Goal: Transaction & Acquisition: Purchase product/service

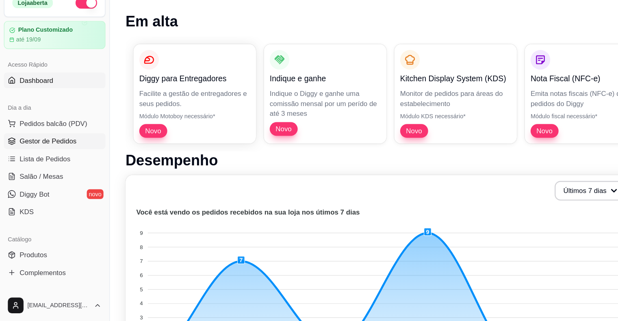
click at [45, 171] on span "Gestor de Pedidos" at bounding box center [39, 172] width 47 height 8
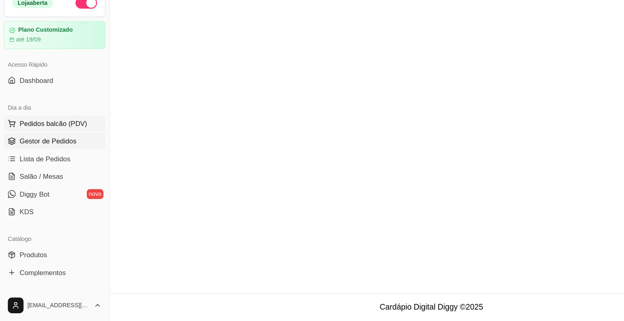
click at [52, 155] on span "Pedidos balcão (PDV)" at bounding box center [44, 157] width 56 height 8
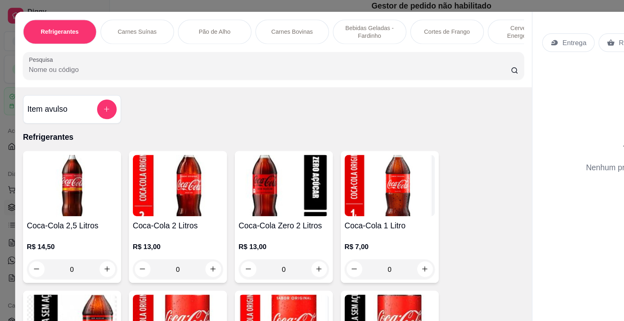
click at [474, 31] on p "Entrega" at bounding box center [476, 35] width 20 height 8
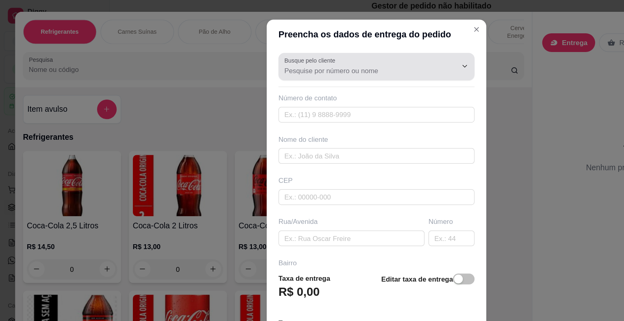
click at [302, 58] on input "Busque pelo cliente" at bounding box center [301, 58] width 130 height 8
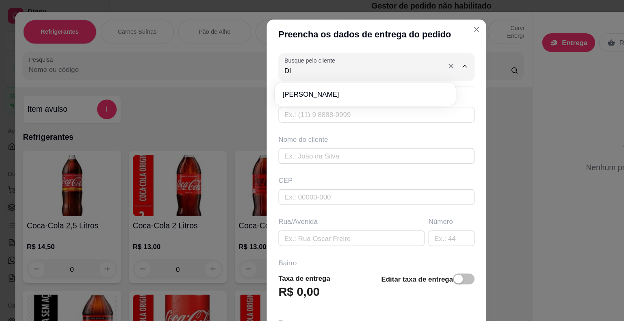
type input "DIS"
click at [284, 90] on input "text" at bounding box center [312, 95] width 162 height 13
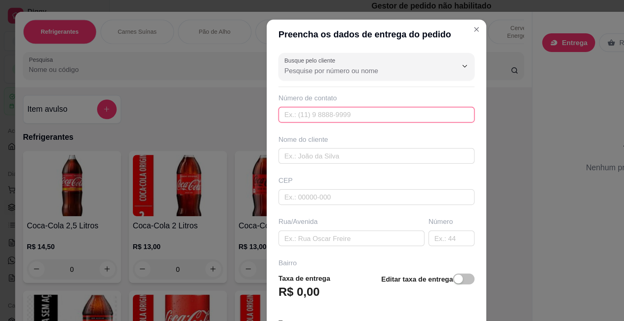
click at [289, 90] on input "text" at bounding box center [312, 95] width 162 height 13
type input "[PHONE_NUMBER]"
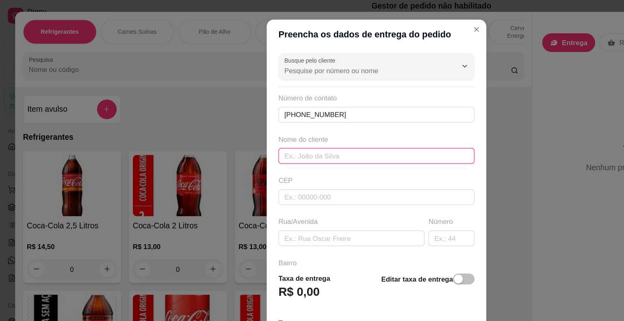
click at [310, 125] on input "text" at bounding box center [312, 129] width 162 height 13
type input "DISLAI BRITO"
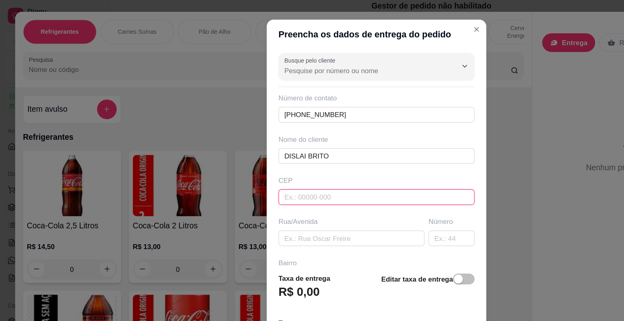
click at [277, 163] on input "text" at bounding box center [312, 163] width 162 height 13
type input "4493000"
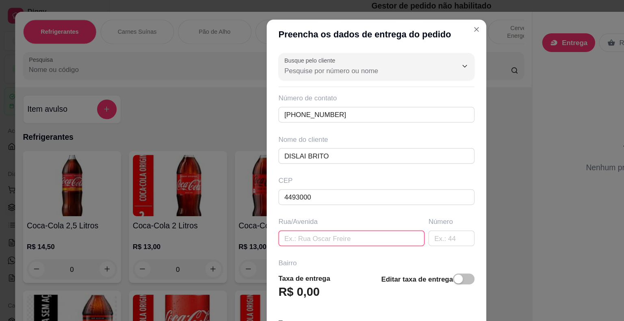
click at [262, 197] on input "text" at bounding box center [291, 197] width 121 height 13
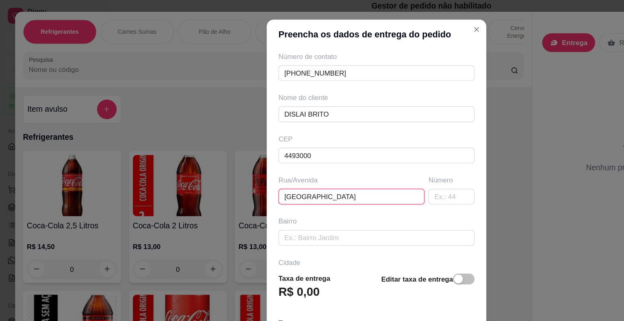
scroll to position [93, 0]
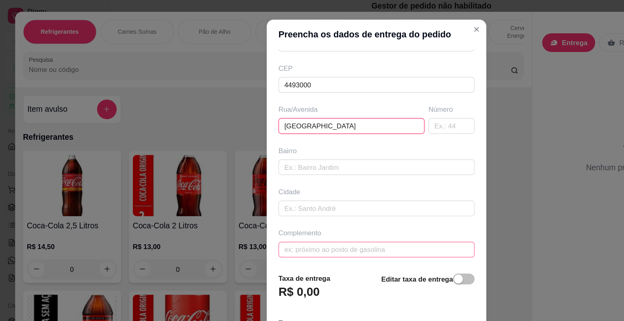
type input "[GEOGRAPHIC_DATA]"
click at [239, 202] on input "text" at bounding box center [312, 206] width 162 height 13
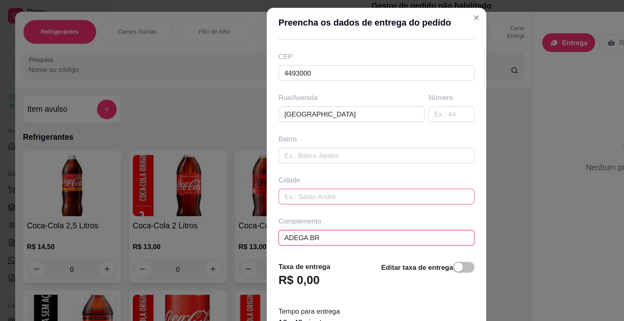
type input "ADEGA BR"
click at [265, 164] on input "text" at bounding box center [312, 162] width 162 height 13
click at [258, 150] on div "Cidade" at bounding box center [312, 149] width 162 height 8
click at [257, 159] on input "text" at bounding box center [312, 162] width 162 height 13
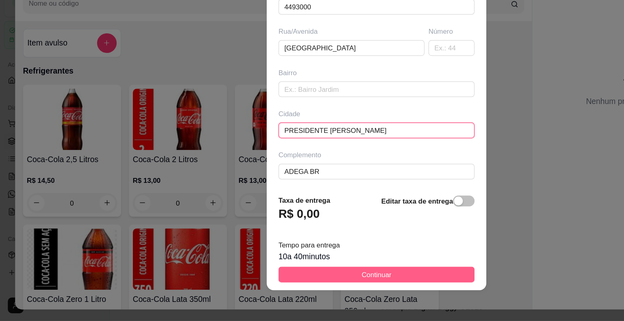
type input "PRESIDENTE [PERSON_NAME]"
click at [290, 282] on button "Continuar" at bounding box center [312, 282] width 162 height 13
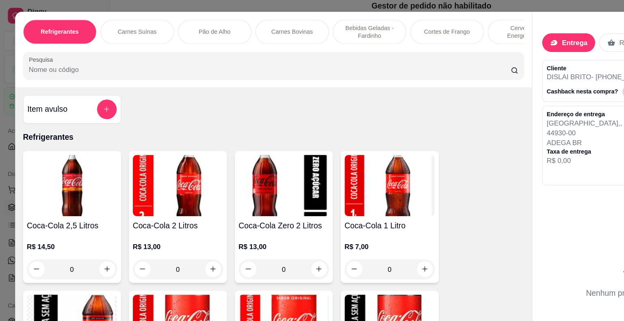
click at [233, 23] on p "Carnes Bovinas" at bounding box center [242, 26] width 35 height 6
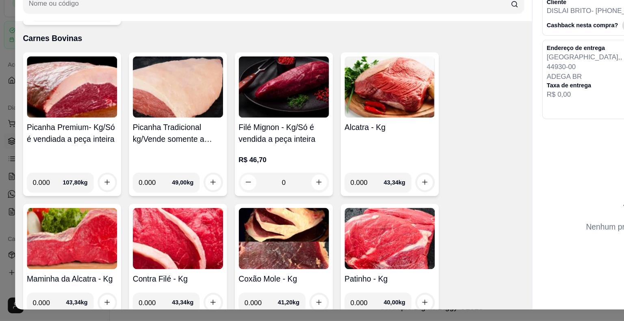
scroll to position [19, 0]
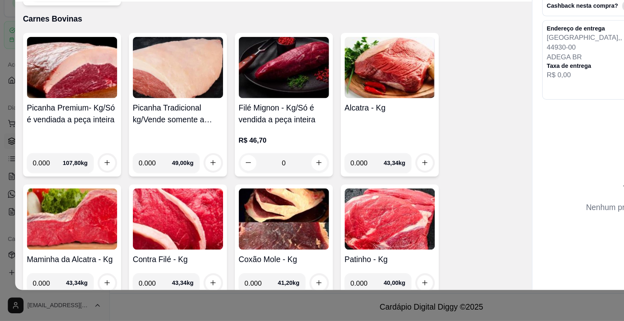
click at [140, 238] on img at bounding box center [147, 236] width 75 height 51
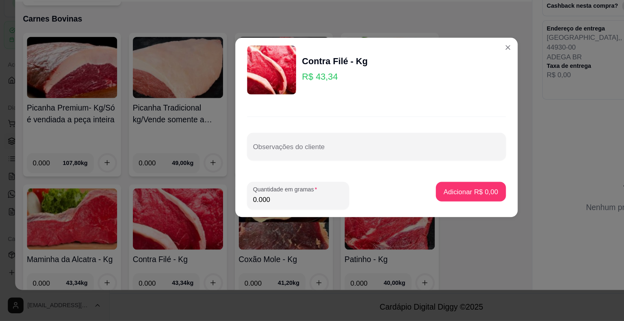
drag, startPoint x: 225, startPoint y: 222, endPoint x: 200, endPoint y: 223, distance: 24.8
click at [200, 223] on footer "Quantidade em gramas 0.000 Adicionar R$ 0,00" at bounding box center [312, 217] width 234 height 36
type input "1.000"
click at [377, 212] on p "Adicionar R$ 43,34" at bounding box center [388, 214] width 48 height 8
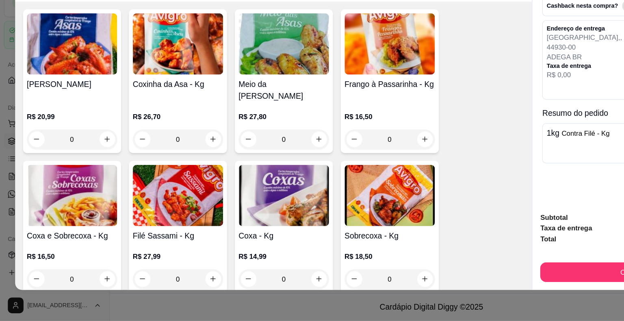
scroll to position [3865, 0]
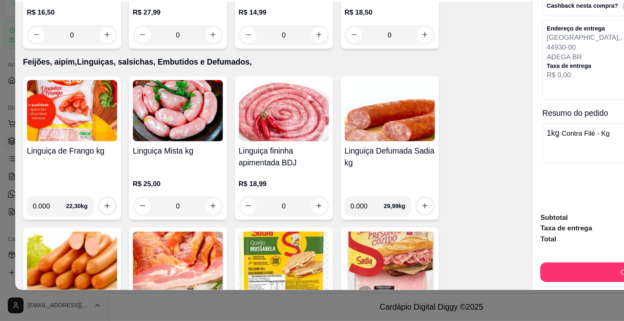
click at [221, 121] on img at bounding box center [235, 146] width 75 height 51
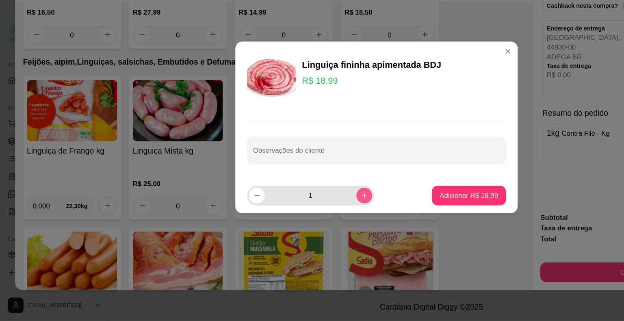
click at [299, 218] on icon "increase-product-quantity" at bounding box center [302, 217] width 6 height 6
type input "2"
click at [412, 210] on div "Adicionar R$ 37,98" at bounding box center [388, 217] width 61 height 16
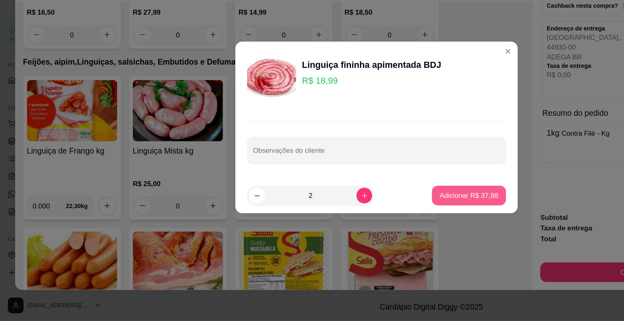
click at [395, 213] on p "Adicionar R$ 37,98" at bounding box center [388, 217] width 48 height 8
type input "2"
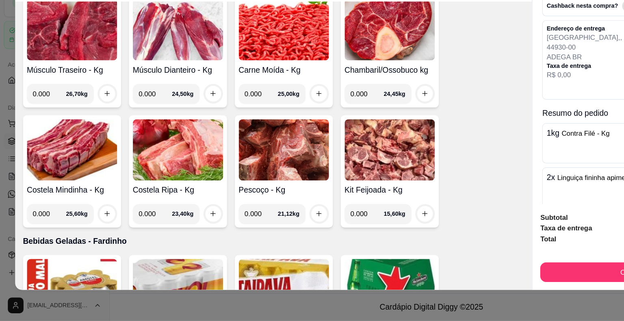
scroll to position [1879, 0]
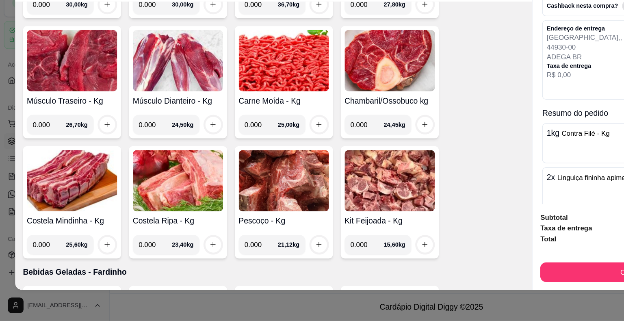
click at [83, 92] on img at bounding box center [59, 105] width 75 height 51
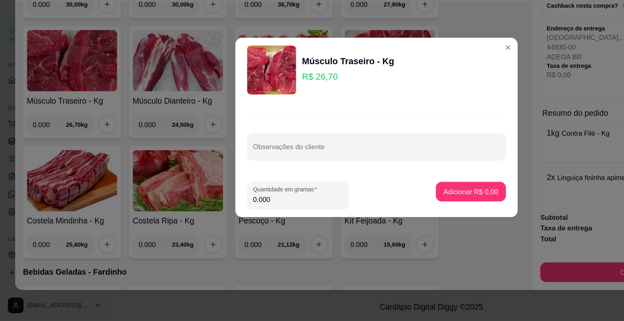
drag, startPoint x: 227, startPoint y: 219, endPoint x: 183, endPoint y: 220, distance: 44.3
click at [183, 220] on div "Músculo Traseiro - Kg R$ 26,70 Observações do cliente Quantidade em gramas 0.00…" at bounding box center [312, 160] width 624 height 321
type input "1.000"
click at [381, 211] on p "Adicionar R$ 26,70" at bounding box center [388, 214] width 48 height 8
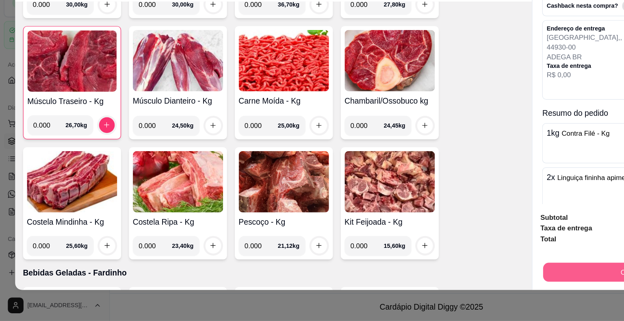
click at [493, 273] on button "Continuar" at bounding box center [526, 281] width 152 height 16
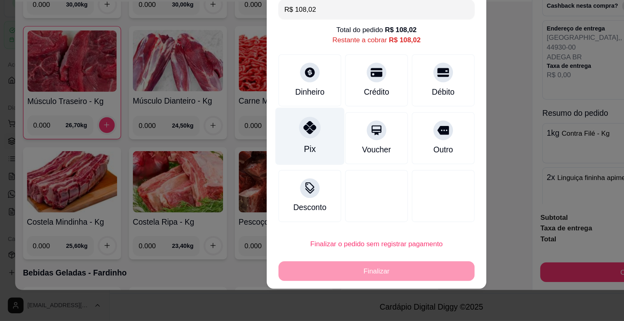
click at [247, 179] on div "Pix" at bounding box center [256, 168] width 57 height 48
type input "R$ 0,00"
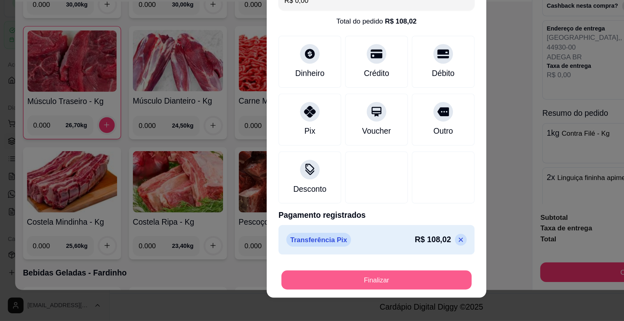
click at [345, 285] on button "Finalizar" at bounding box center [312, 287] width 158 height 16
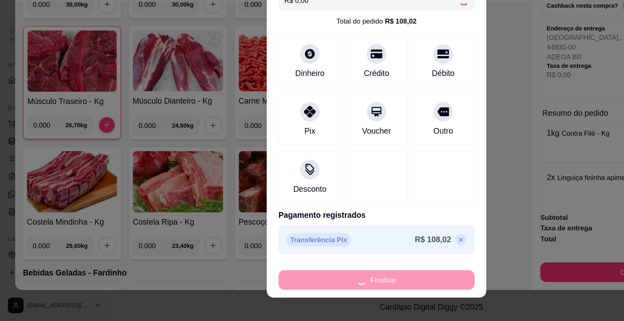
type input "0"
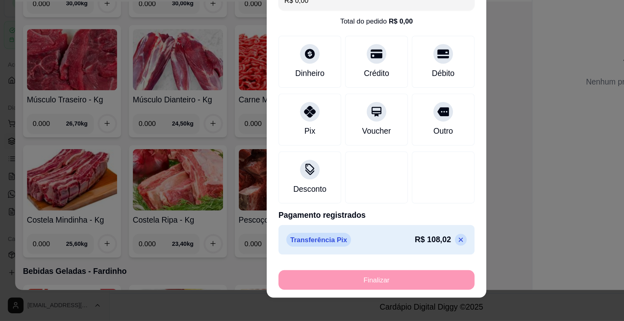
type input "-R$ 108,02"
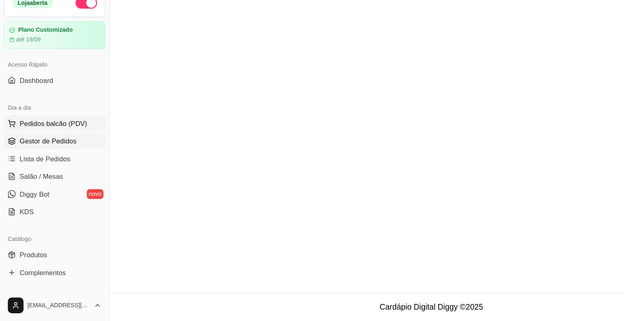
click at [22, 158] on span "Pedidos balcão (PDV)" at bounding box center [44, 157] width 56 height 8
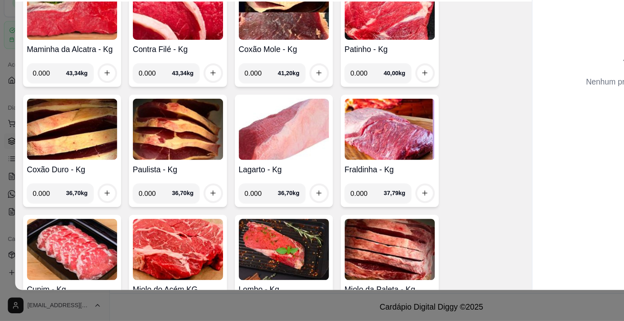
scroll to position [1447, 0]
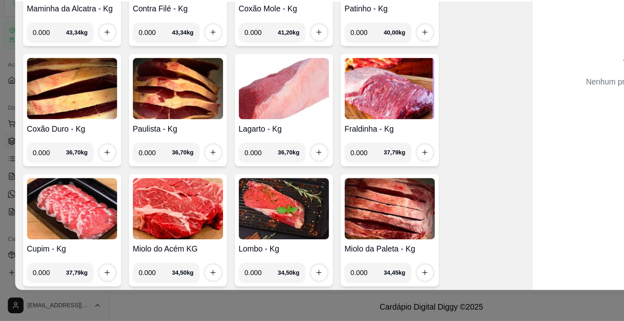
click at [141, 209] on img at bounding box center [147, 227] width 75 height 51
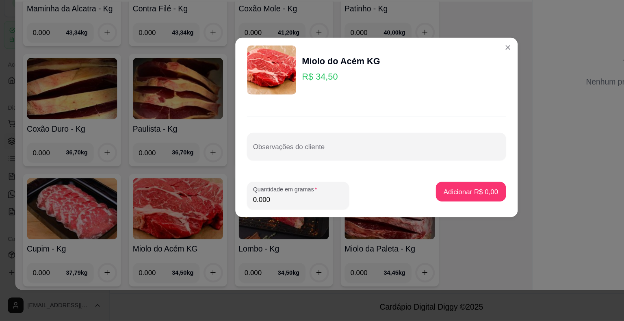
drag, startPoint x: 228, startPoint y: 223, endPoint x: 187, endPoint y: 225, distance: 41.5
click at [187, 225] on div "Miolo do Acém KG R$ 34,50 Observações do cliente Quantidade em gramas 0.000 Adi…" at bounding box center [312, 160] width 624 height 321
type input "2.000"
click at [393, 212] on p "Adicionar R$ 69,00" at bounding box center [388, 214] width 47 height 8
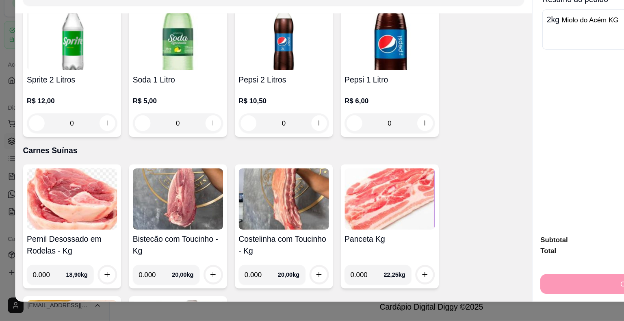
scroll to position [0, 0]
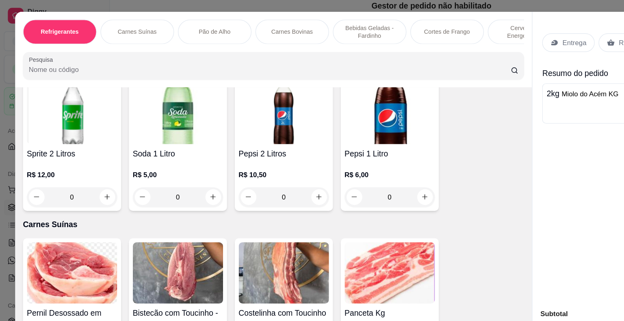
click at [472, 33] on p "Entrega" at bounding box center [476, 35] width 20 height 8
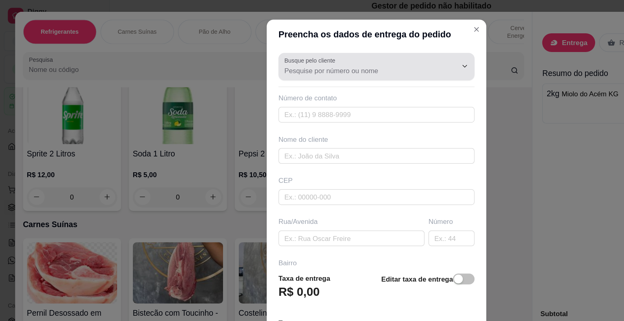
click at [370, 57] on icon "Show suggestions" at bounding box center [373, 55] width 6 height 6
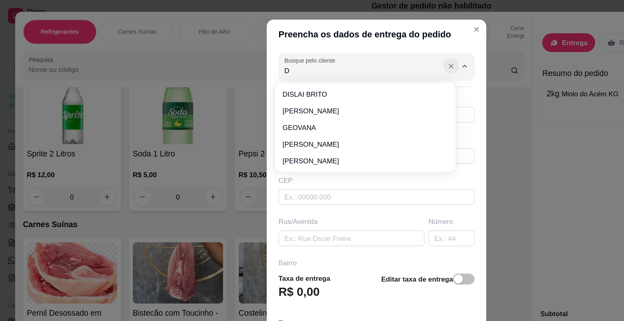
type input "DU"
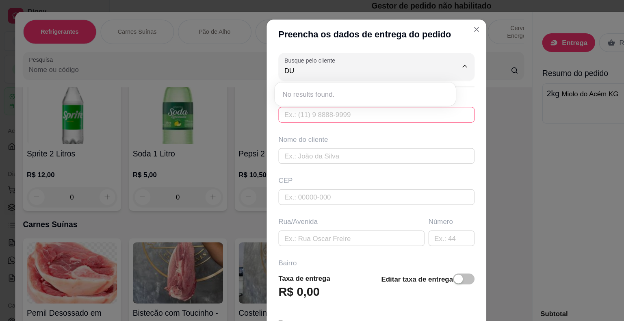
click at [281, 100] on input "text" at bounding box center [312, 95] width 162 height 13
click at [318, 90] on input "text" at bounding box center [312, 95] width 162 height 13
type input "[PHONE_NUMBER]"
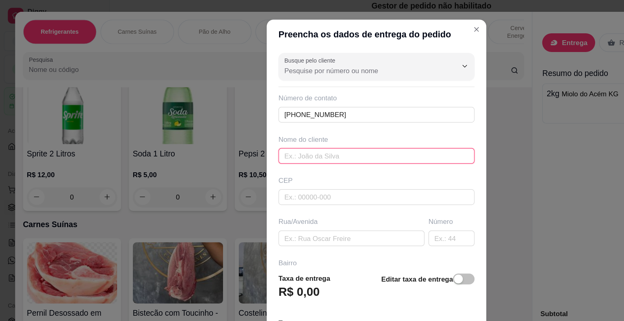
click at [258, 132] on input "text" at bounding box center [312, 129] width 162 height 13
click at [231, 128] on input "DUDA" at bounding box center [312, 129] width 162 height 13
click at [304, 135] on div "Busque pelo cliente Número de contato [PHONE_NUMBER] Nome do cliente DUDA CEP R…" at bounding box center [312, 130] width 182 height 179
click at [231, 126] on input "DUDA" at bounding box center [312, 129] width 162 height 13
click at [292, 141] on div "Busque pelo cliente Número de contato [PHONE_NUMBER] Nome do cliente DUDA CEP R…" at bounding box center [312, 130] width 182 height 179
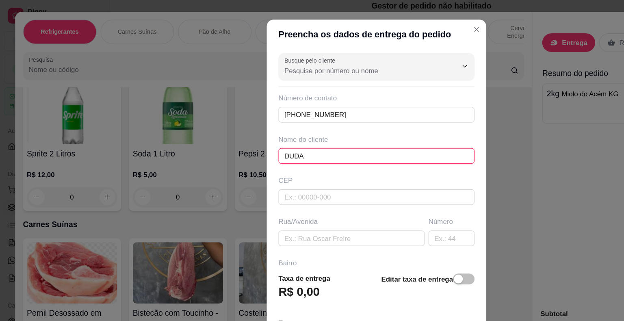
click at [245, 129] on input "DUDA" at bounding box center [312, 129] width 162 height 13
click at [279, 123] on input "DUDA" at bounding box center [312, 129] width 162 height 13
type input "D"
type input "Ç"
type input "[PERSON_NAME]"
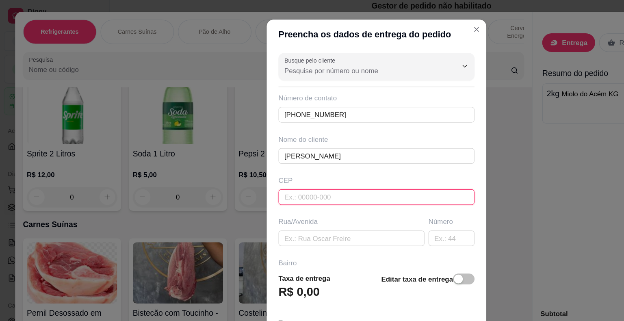
click at [262, 168] on input "text" at bounding box center [312, 163] width 162 height 13
type input "44930000"
type input "Presidente [PERSON_NAME]"
type input "44930000"
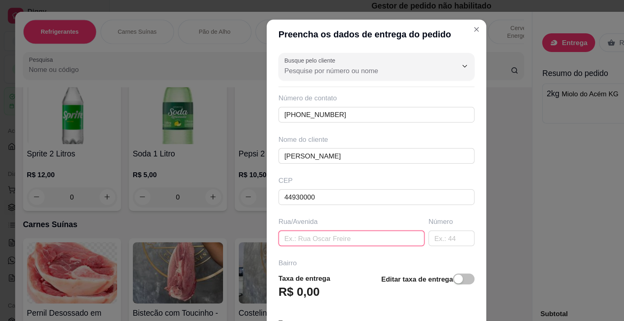
click at [264, 201] on input "text" at bounding box center [291, 197] width 121 height 13
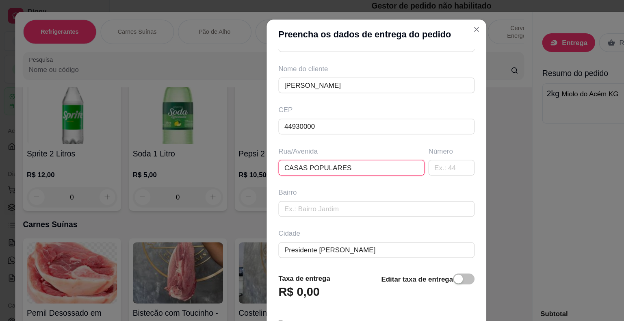
scroll to position [93, 0]
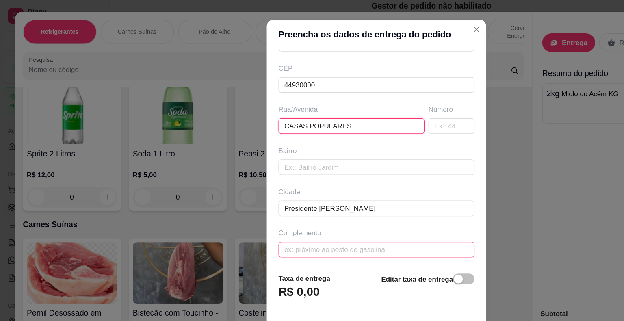
type input "CASAS POPULARES"
click at [271, 201] on input "text" at bounding box center [312, 206] width 162 height 13
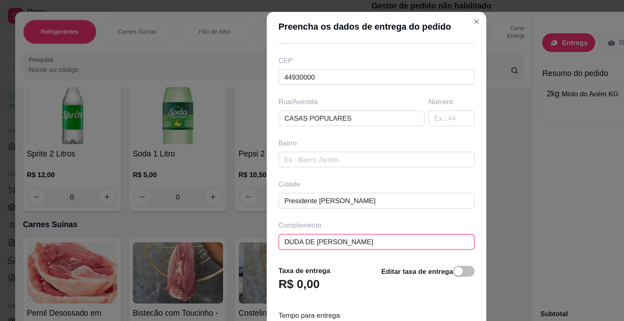
scroll to position [10, 0]
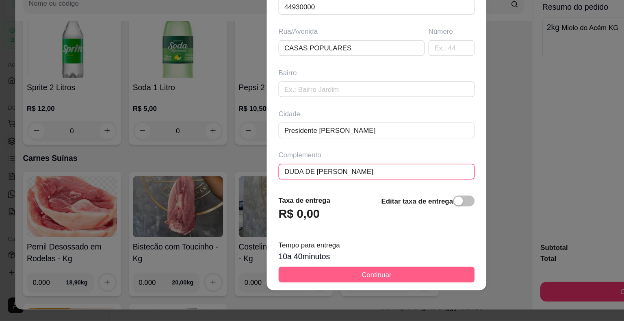
type input "DUDA DE [PERSON_NAME]"
click at [271, 277] on button "Continuar" at bounding box center [312, 282] width 162 height 13
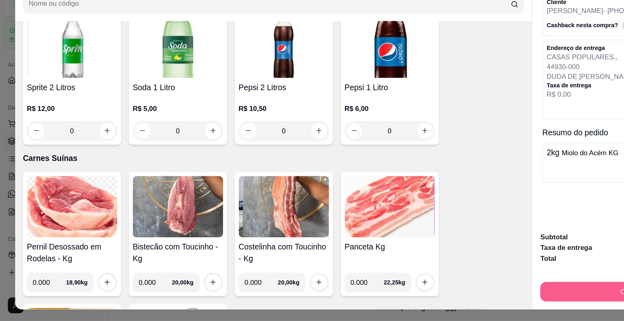
click at [478, 294] on button "Continuar" at bounding box center [526, 296] width 157 height 16
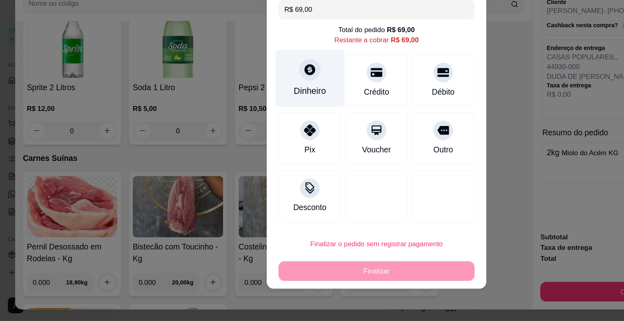
click at [241, 121] on div "Dinheiro" at bounding box center [256, 120] width 57 height 48
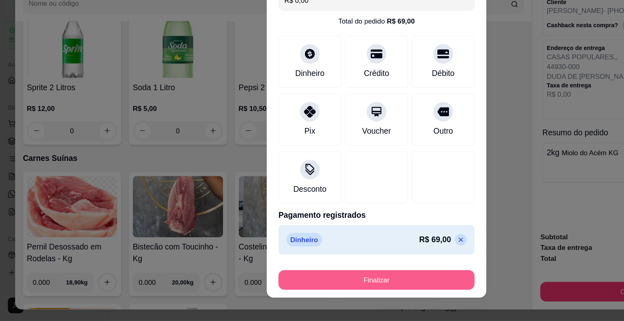
click at [307, 287] on button "Finalizar" at bounding box center [312, 287] width 162 height 16
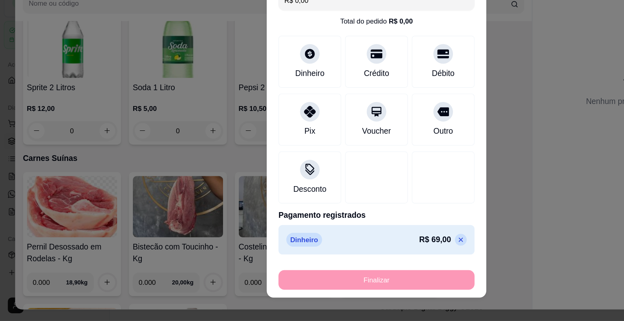
type input "-R$ 69,00"
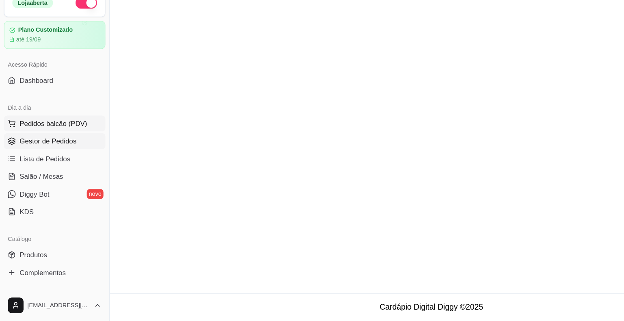
click at [41, 154] on span "Pedidos balcão (PDV)" at bounding box center [44, 157] width 56 height 8
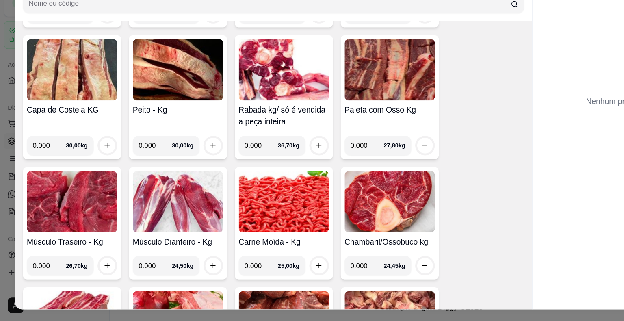
scroll to position [1839, 0]
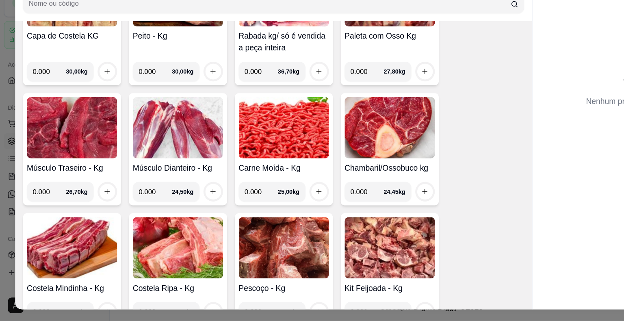
click at [43, 249] on img at bounding box center [59, 260] width 75 height 51
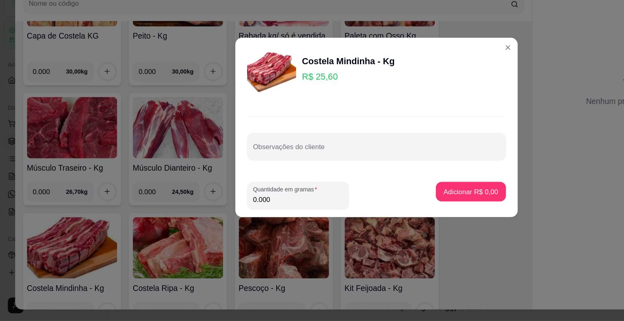
drag, startPoint x: 226, startPoint y: 221, endPoint x: 204, endPoint y: 215, distance: 22.9
click at [204, 215] on footer "Quantidade em gramas 0.000 Adicionar R$ 0,00" at bounding box center [312, 217] width 234 height 36
type input "1.500"
click at [398, 207] on button "Adicionar R$ 38,40" at bounding box center [389, 214] width 60 height 16
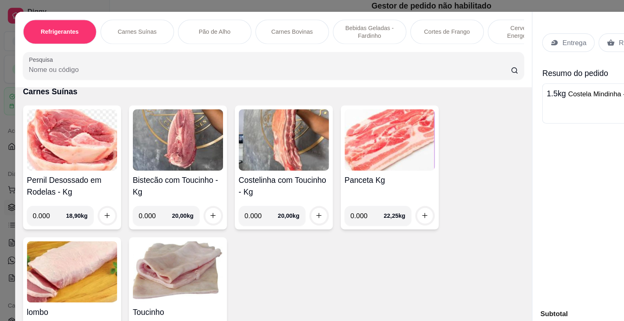
scroll to position [845, 0]
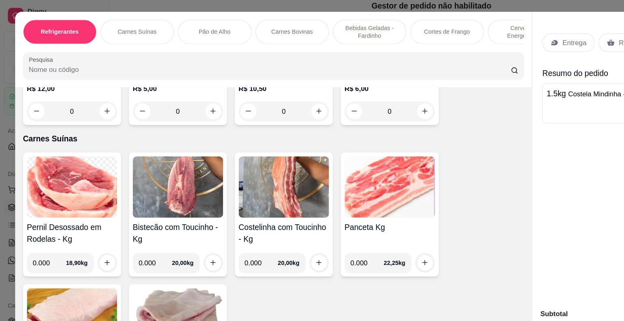
click at [137, 258] on img at bounding box center [147, 264] width 75 height 51
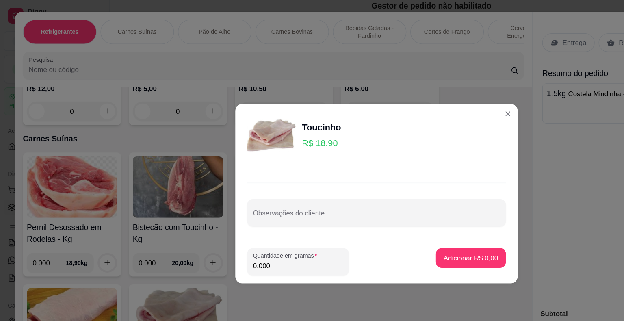
drag, startPoint x: 227, startPoint y: 220, endPoint x: 204, endPoint y: 225, distance: 22.9
click at [205, 225] on div "Quantidade em gramas 0.000" at bounding box center [247, 217] width 84 height 23
type input "1.000"
click at [407, 210] on button "Adicionar R$ 18,90" at bounding box center [388, 214] width 61 height 16
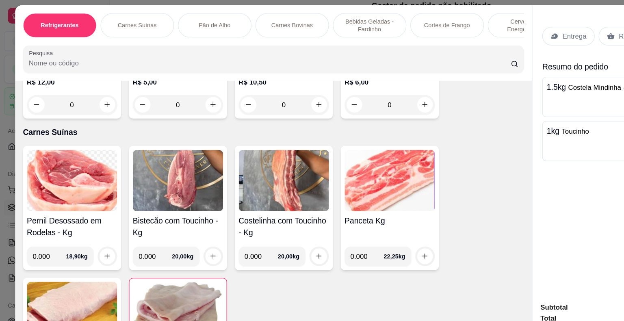
scroll to position [0, 0]
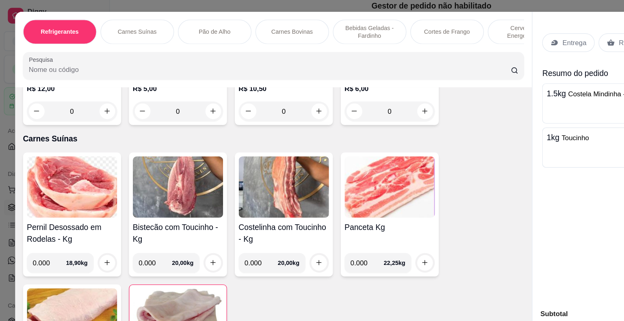
click at [466, 34] on p "Entrega" at bounding box center [476, 35] width 20 height 8
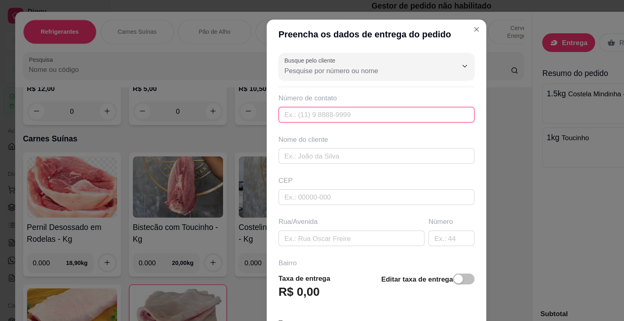
click at [325, 91] on input "text" at bounding box center [312, 95] width 162 height 13
type input "[PHONE_NUMBER]"
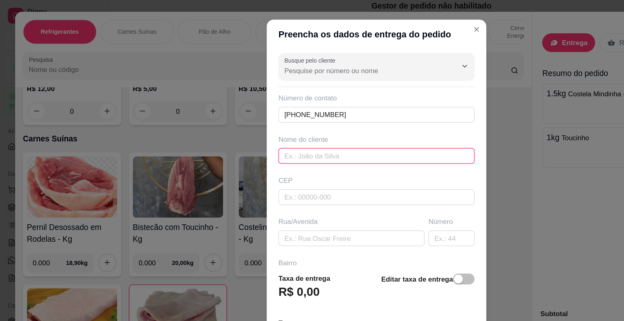
click at [320, 133] on input "text" at bounding box center [312, 129] width 162 height 13
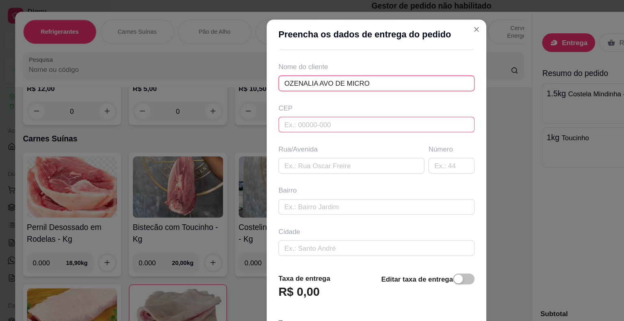
scroll to position [93, 0]
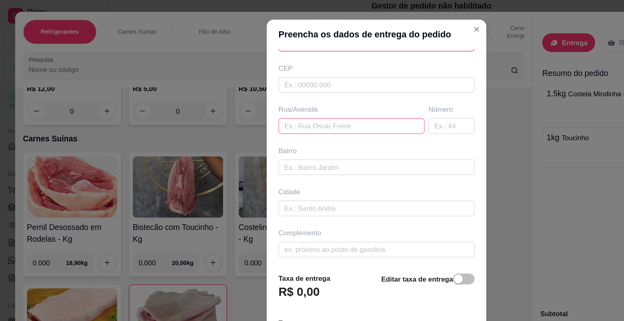
type input "OZENALIA AVO DE MICRO"
click at [319, 104] on input "text" at bounding box center [291, 104] width 121 height 13
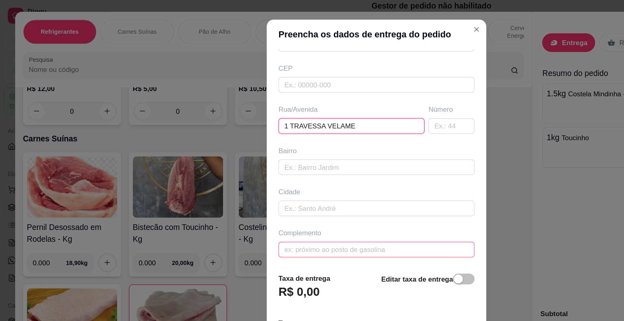
type input "1 TRAVESSA VELAME"
click at [255, 204] on input "text" at bounding box center [312, 206] width 162 height 13
type input "V"
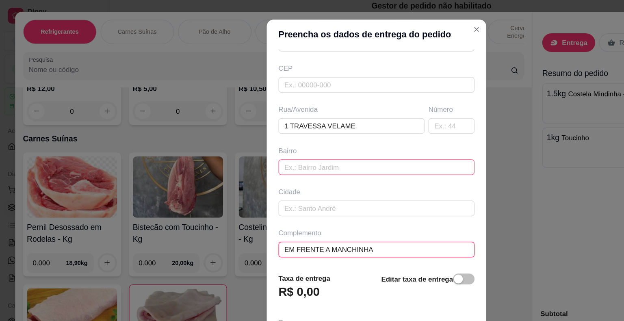
type input "EM FRENTE A MANCHINHA"
click at [264, 136] on input "text" at bounding box center [312, 138] width 162 height 13
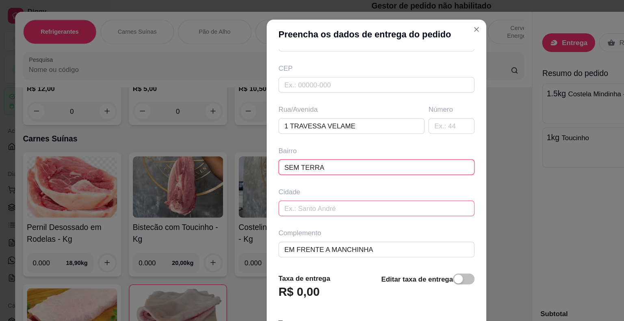
type input "SEM TERRA"
click at [319, 177] on input "text" at bounding box center [312, 172] width 162 height 13
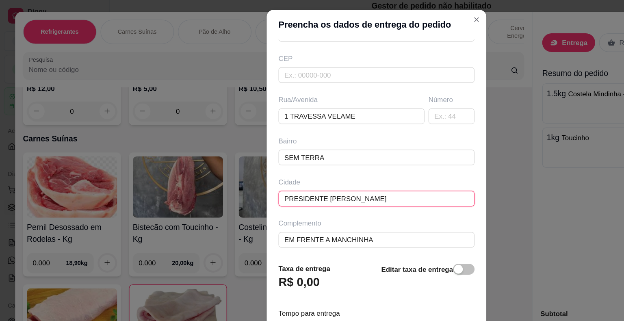
scroll to position [10, 0]
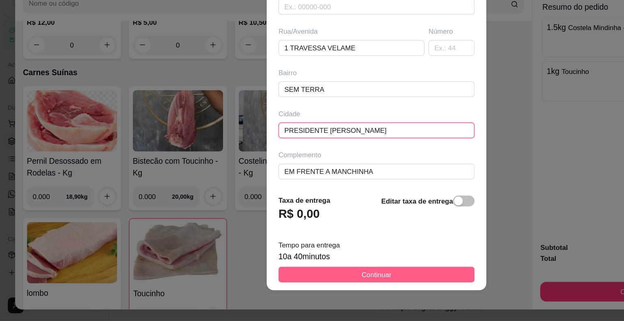
type input "PRESIDENTE [PERSON_NAME]"
click at [313, 282] on span "Continuar" at bounding box center [312, 282] width 25 height 9
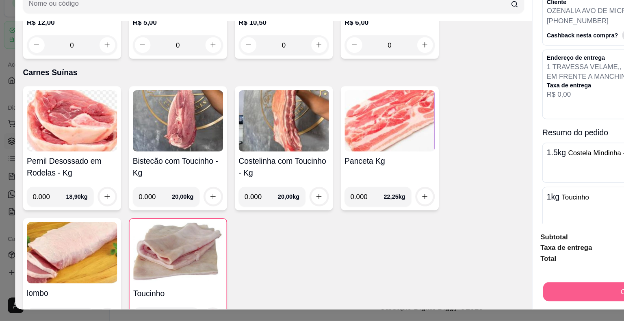
click at [490, 294] on button "Continuar" at bounding box center [526, 297] width 152 height 16
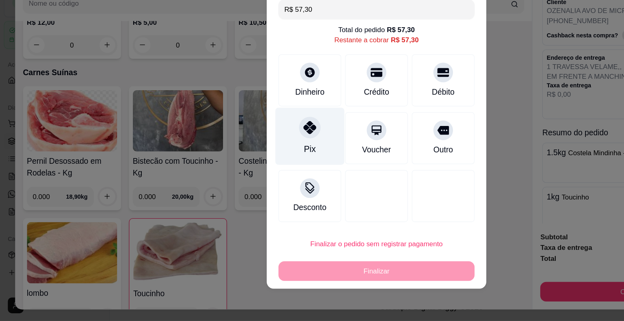
click at [262, 161] on div at bounding box center [257, 161] width 18 height 18
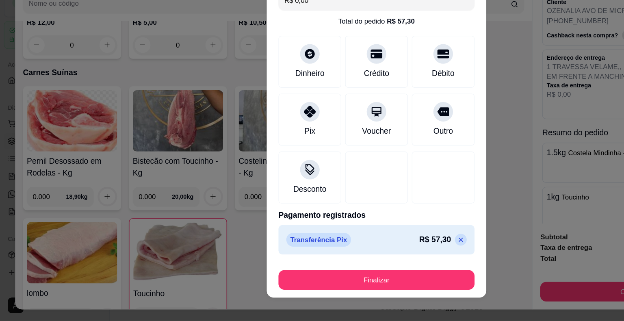
click at [292, 275] on div "Finalizar" at bounding box center [312, 284] width 162 height 19
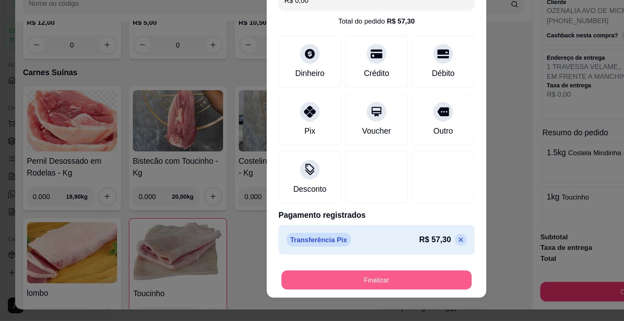
click at [289, 279] on button "Finalizar" at bounding box center [312, 287] width 158 height 16
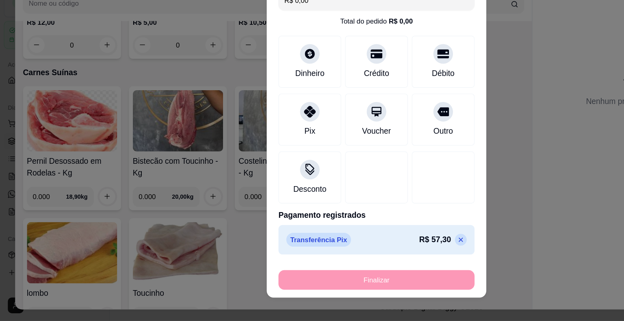
type input "-R$ 57,30"
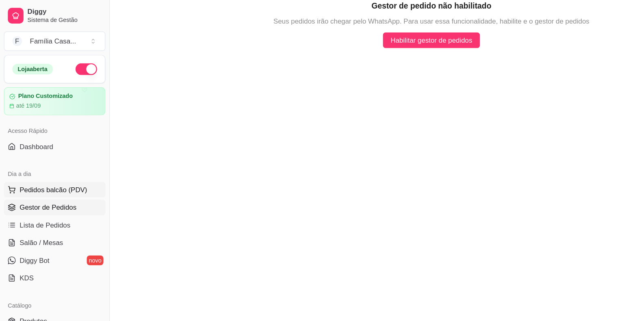
click at [32, 157] on span "Pedidos balcão (PDV)" at bounding box center [44, 157] width 56 height 8
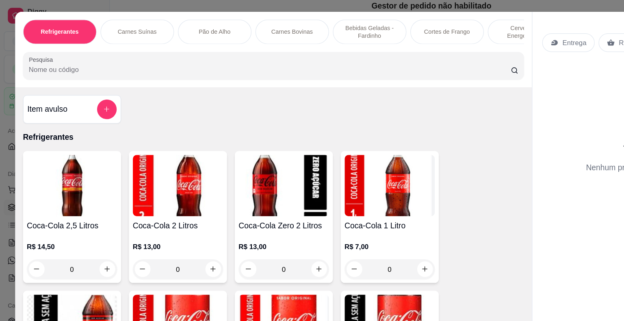
click at [231, 23] on p "Carnes Bovinas" at bounding box center [242, 26] width 35 height 6
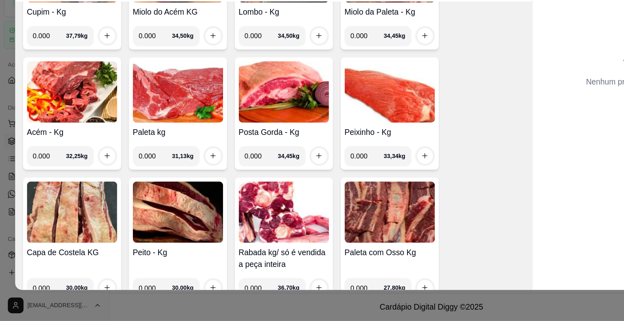
scroll to position [1846, 0]
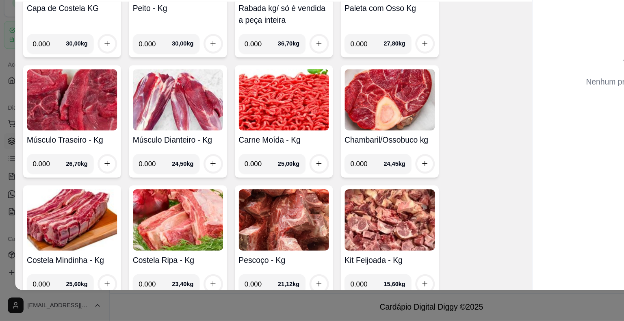
click at [252, 121] on img at bounding box center [235, 137] width 75 height 51
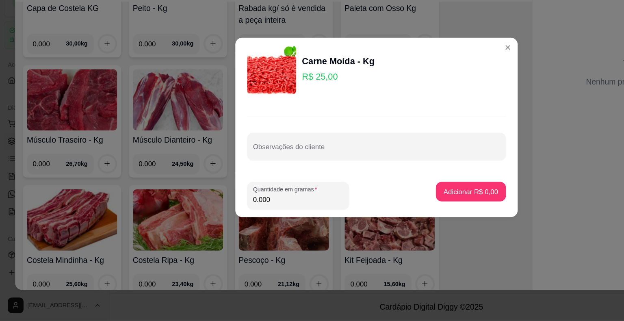
drag, startPoint x: 239, startPoint y: 220, endPoint x: 156, endPoint y: 223, distance: 83.3
click at [156, 223] on div "Carne Moída - Kg R$ 25,00 Observações do cliente Quantidade em gramas 0.000 Adi…" at bounding box center [312, 160] width 624 height 321
type input "1.000"
click at [370, 210] on p "Adicionar R$ 25,00" at bounding box center [388, 214] width 47 height 8
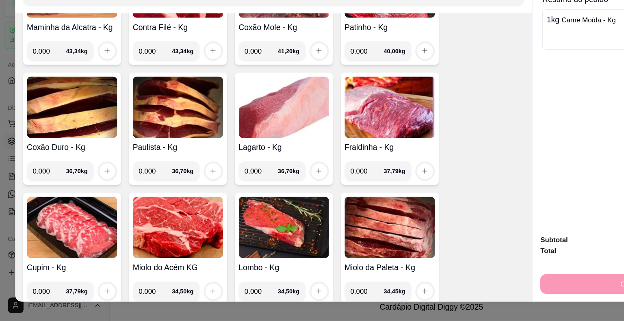
scroll to position [0, 0]
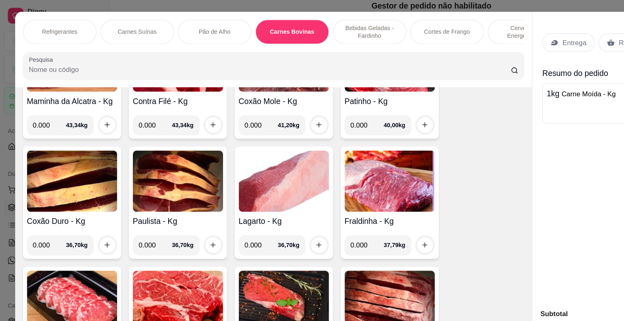
click at [472, 31] on p "Entrega" at bounding box center [476, 35] width 20 height 8
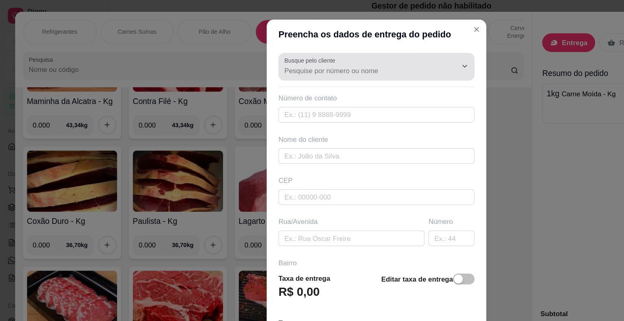
click at [312, 53] on div at bounding box center [312, 55] width 153 height 16
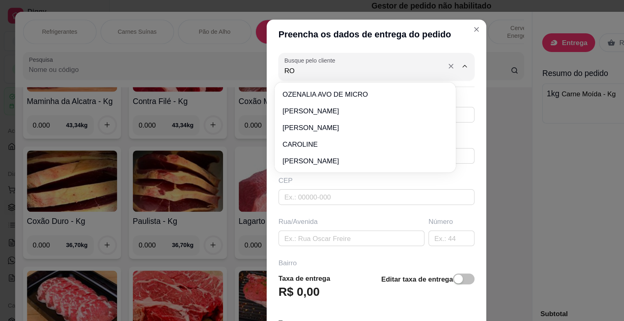
type input "ROD"
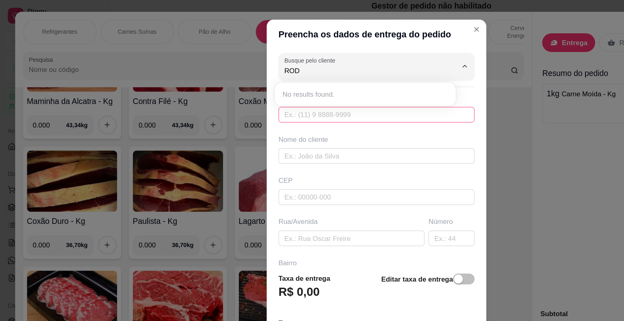
click at [294, 97] on input "text" at bounding box center [312, 95] width 162 height 13
click at [295, 97] on input "text" at bounding box center [312, 95] width 162 height 13
type input "[PHONE_NUMBER]"
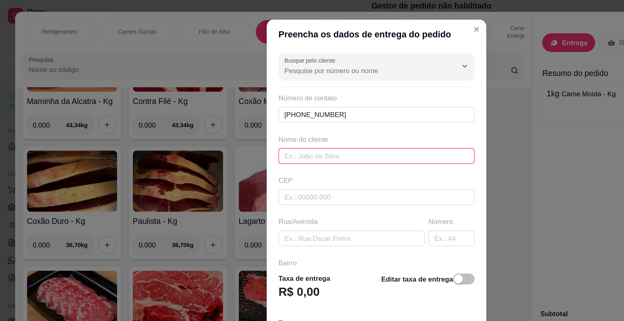
click at [303, 129] on input "text" at bounding box center [312, 129] width 162 height 13
type input "RODE CELULAR"
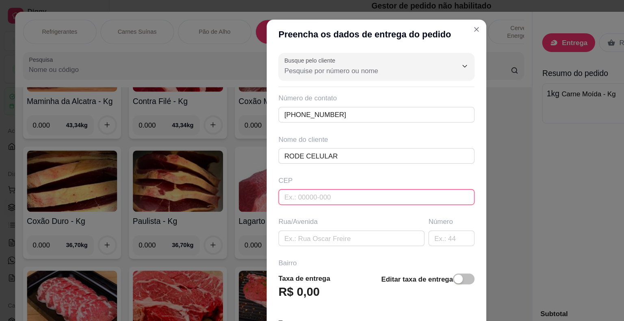
click at [238, 160] on input "text" at bounding box center [312, 163] width 162 height 13
type input "44930000"
type input "Presidente [PERSON_NAME]"
type input "44930000"
click at [257, 189] on div "Rua/Avenida" at bounding box center [291, 192] width 124 height 24
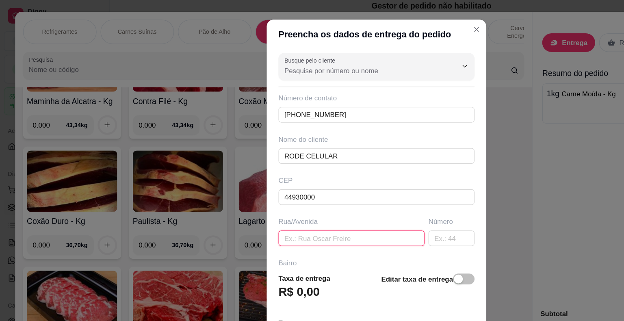
click at [260, 193] on input "text" at bounding box center [291, 197] width 121 height 13
type input "A"
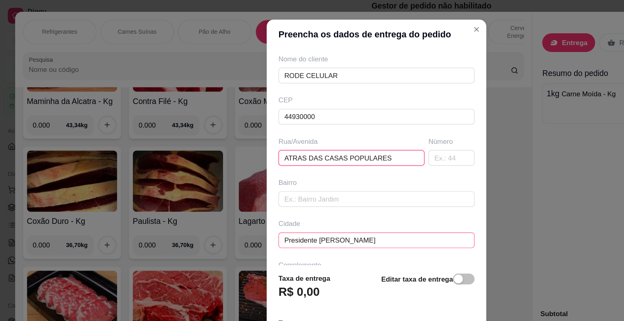
scroll to position [93, 0]
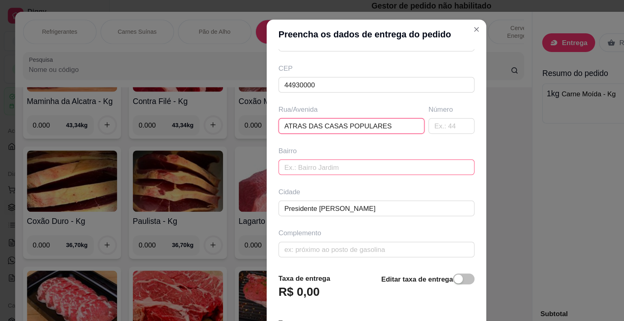
type input "ATRAS DAS CASAS POPULARES"
click at [281, 141] on input "text" at bounding box center [312, 138] width 162 height 13
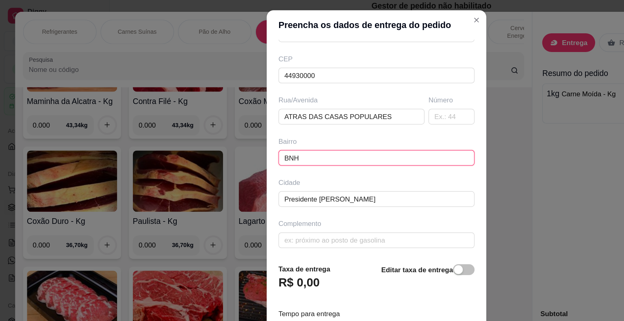
scroll to position [10, 0]
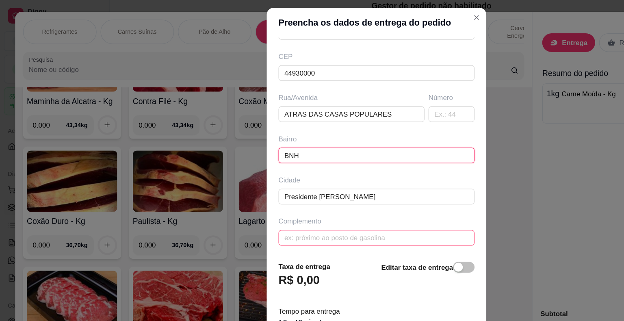
type input "BNH"
click at [262, 196] on input "text" at bounding box center [312, 197] width 162 height 13
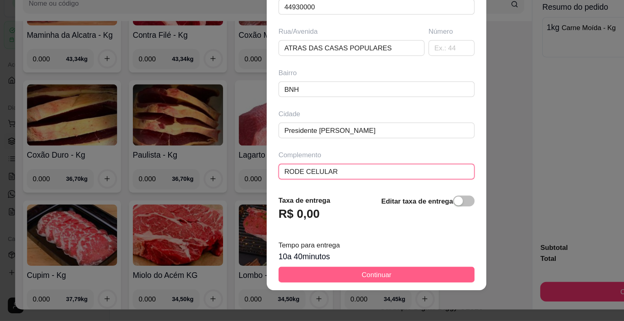
type input "RODE CELULAR"
click at [307, 283] on span "Continuar" at bounding box center [312, 282] width 25 height 9
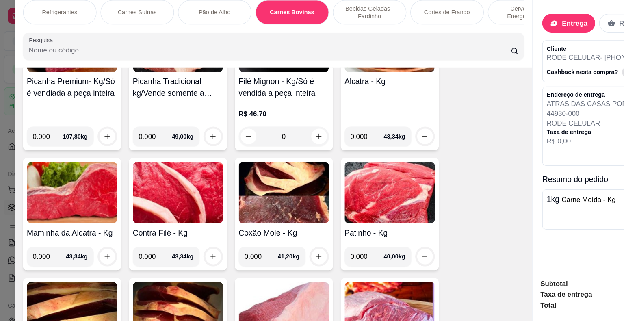
scroll to position [1115, 0]
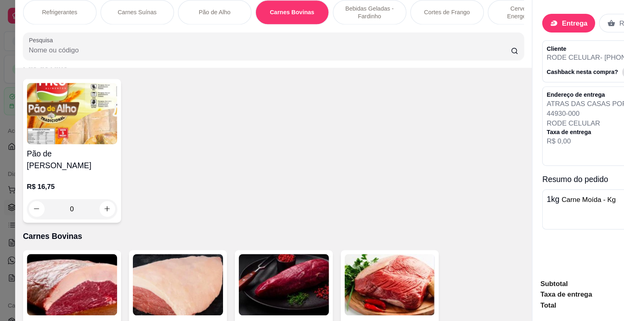
click at [106, 7] on p "Carnes Suínas" at bounding box center [113, 10] width 32 height 6
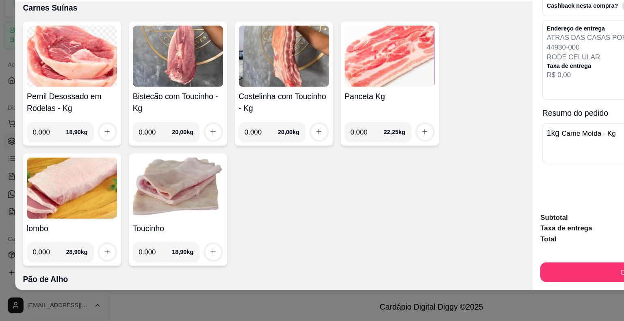
click at [69, 194] on img at bounding box center [59, 210] width 75 height 51
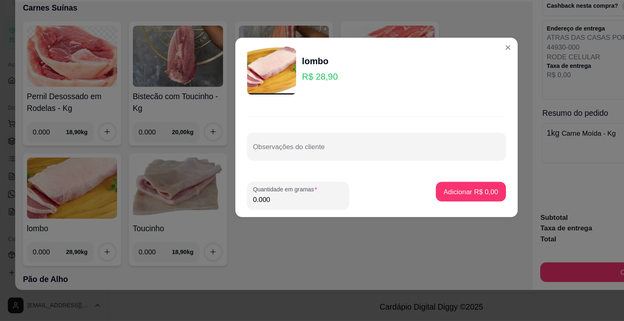
drag, startPoint x: 233, startPoint y: 220, endPoint x: 195, endPoint y: 220, distance: 38.6
click at [195, 220] on footer "Quantidade em gramas 0.000 Adicionar R$ 0,00" at bounding box center [312, 217] width 234 height 36
type input "1.000"
click at [386, 220] on button "Adicionar R$ 28,90" at bounding box center [388, 214] width 61 height 16
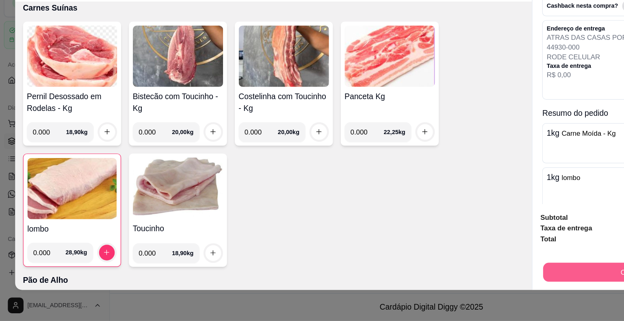
click at [467, 273] on button "Continuar" at bounding box center [526, 281] width 152 height 16
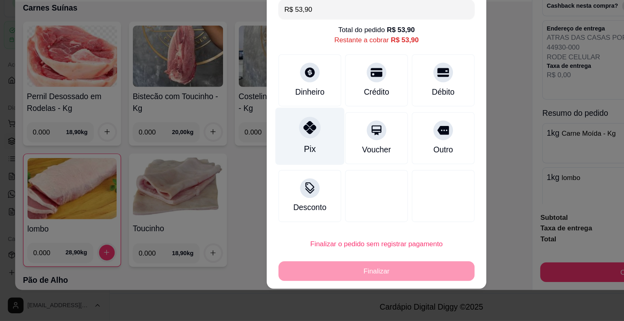
click at [249, 174] on div "Pix" at bounding box center [256, 168] width 57 height 48
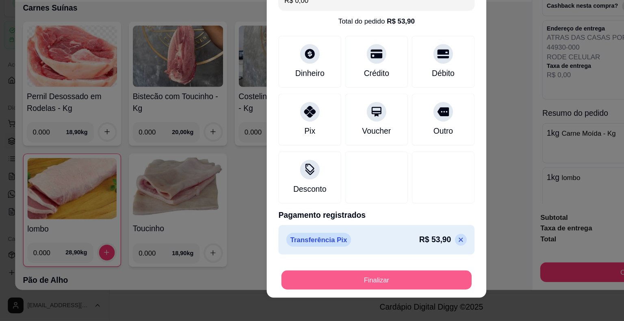
click at [295, 288] on button "Finalizar" at bounding box center [312, 287] width 158 height 16
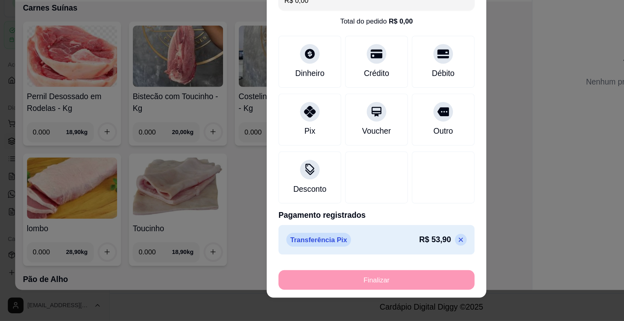
type input "-R$ 53,90"
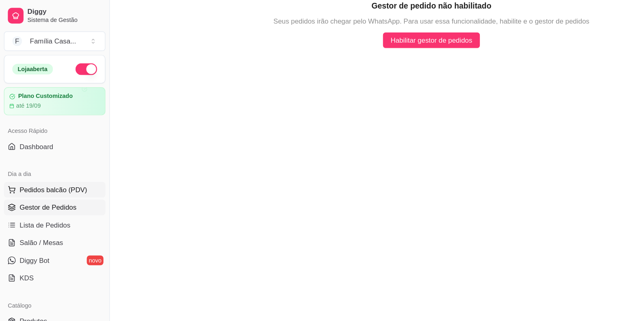
click at [54, 155] on span "Pedidos balcão (PDV)" at bounding box center [44, 157] width 56 height 8
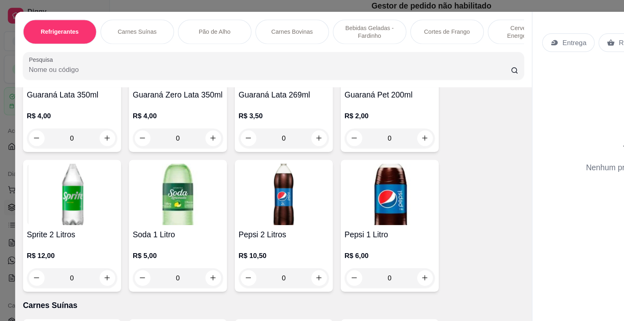
scroll to position [942, 0]
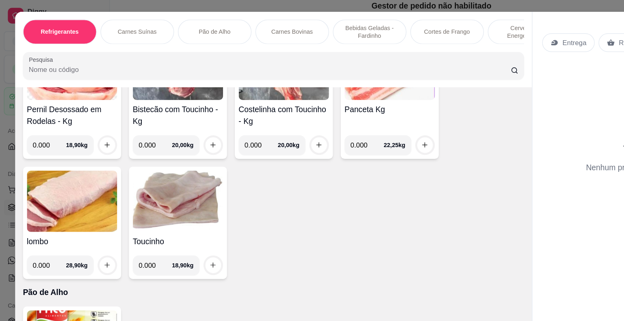
click at [151, 162] on img at bounding box center [147, 166] width 75 height 51
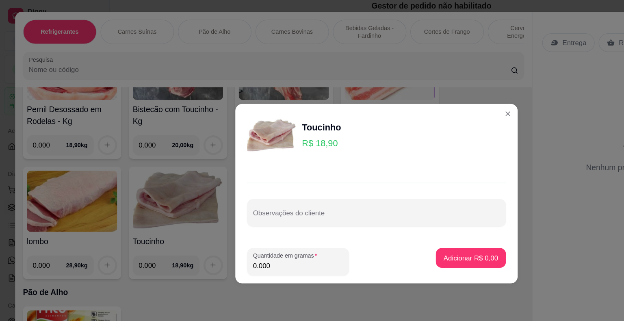
drag, startPoint x: 225, startPoint y: 221, endPoint x: 205, endPoint y: 223, distance: 20.5
click at [205, 223] on div "Quantidade em gramas 0.000" at bounding box center [247, 217] width 84 height 23
type input "0.500"
click at [381, 213] on p "Adicionar R$ 9,45" at bounding box center [390, 214] width 44 height 8
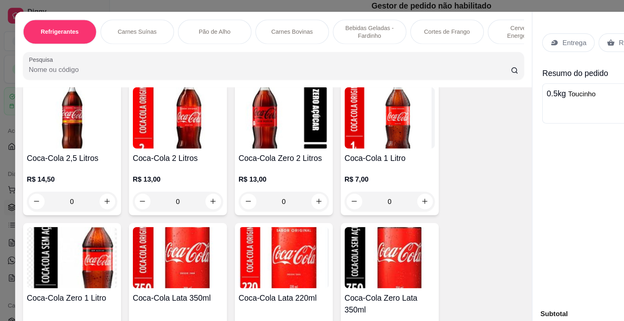
scroll to position [0, 0]
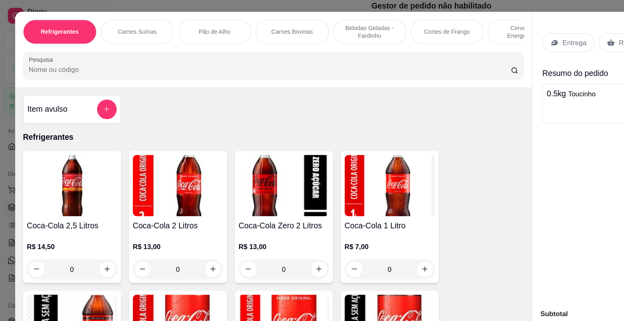
click at [98, 23] on p "Carnes Suínas" at bounding box center [113, 26] width 32 height 6
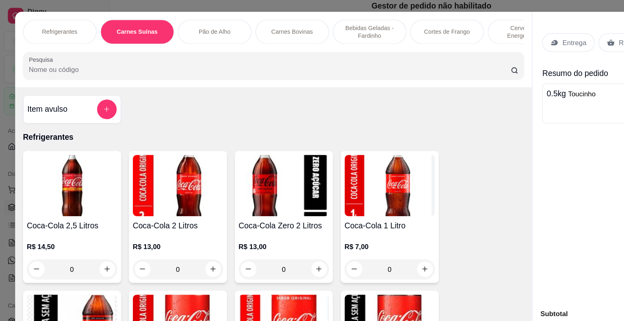
click at [230, 23] on p "Carnes Bovinas" at bounding box center [242, 26] width 35 height 6
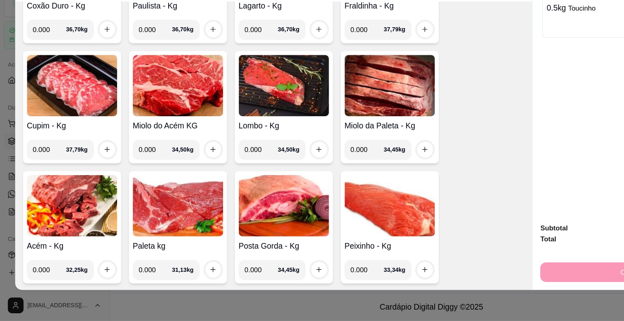
scroll to position [1577, 0]
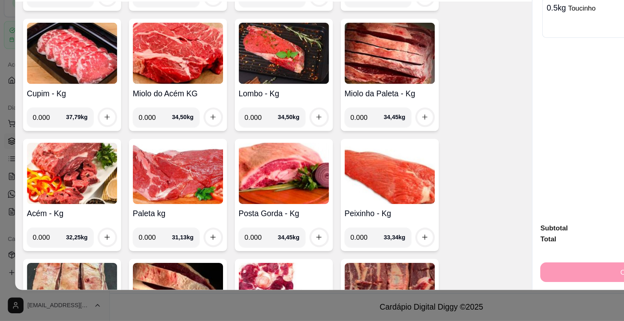
click at [61, 186] on img at bounding box center [59, 198] width 75 height 51
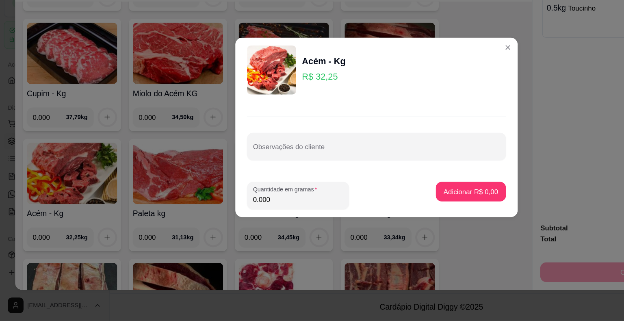
drag, startPoint x: 230, startPoint y: 218, endPoint x: 201, endPoint y: 225, distance: 29.6
click at [201, 225] on footer "Quantidade em gramas 0.000 Adicionar R$ 0,00" at bounding box center [312, 217] width 234 height 36
type input "1.000"
click at [364, 210] on p "Adicionar R$ 32,25" at bounding box center [388, 214] width 48 height 8
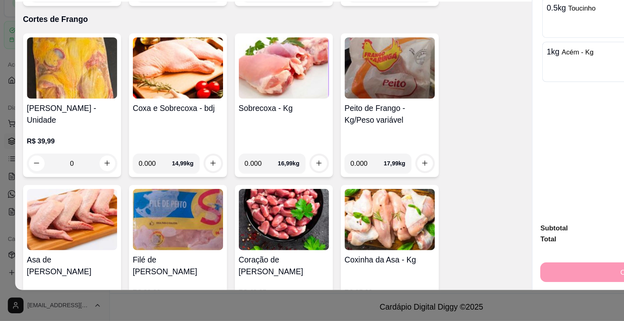
scroll to position [2351, 0]
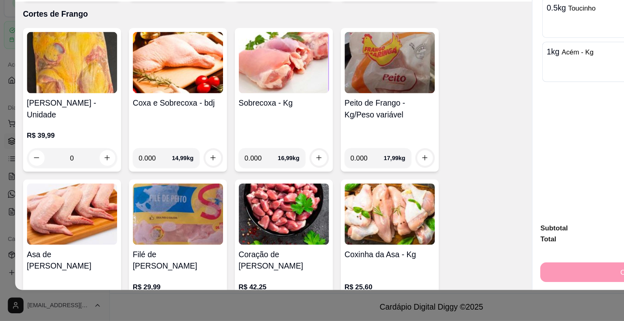
click at [32, 207] on img at bounding box center [59, 232] width 75 height 51
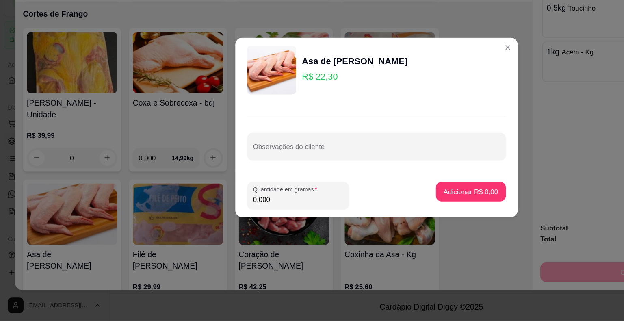
drag, startPoint x: 224, startPoint y: 220, endPoint x: 211, endPoint y: 221, distance: 13.4
click at [211, 221] on input "0.000" at bounding box center [247, 220] width 75 height 8
type input "0.500"
click at [372, 219] on button "Adicionar R$ 11,15" at bounding box center [389, 214] width 60 height 16
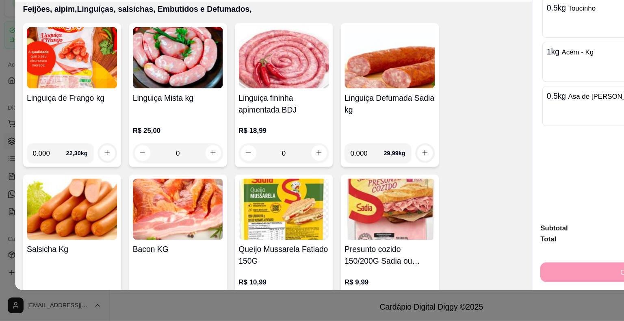
scroll to position [3841, 0]
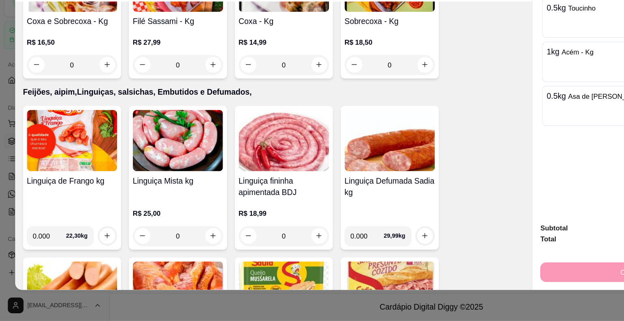
click at [68, 146] on img at bounding box center [59, 171] width 75 height 51
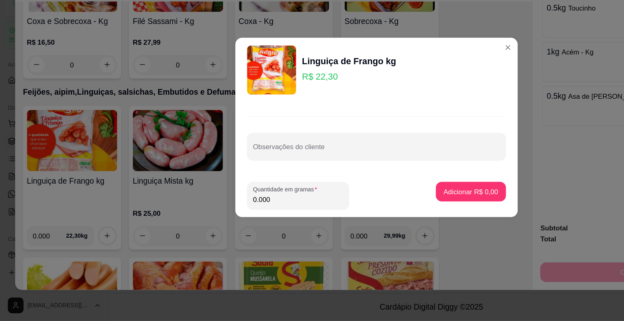
drag, startPoint x: 230, startPoint y: 221, endPoint x: 210, endPoint y: 225, distance: 20.7
click at [210, 225] on div "0.000" at bounding box center [247, 217] width 75 height 16
type input "0.500"
click at [372, 215] on p "Adicionar R$ 11,15" at bounding box center [388, 214] width 48 height 8
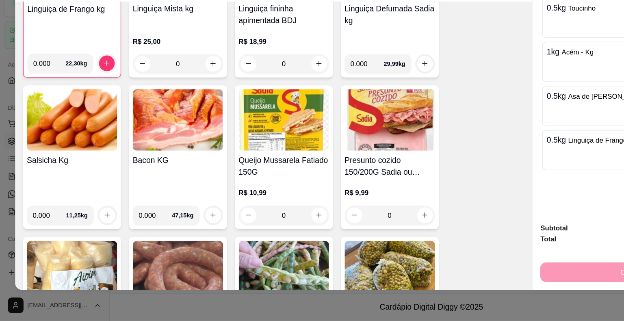
scroll to position [4010, 0]
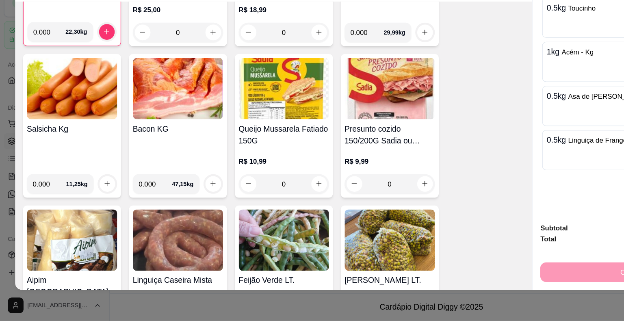
click at [67, 103] on img at bounding box center [59, 128] width 75 height 51
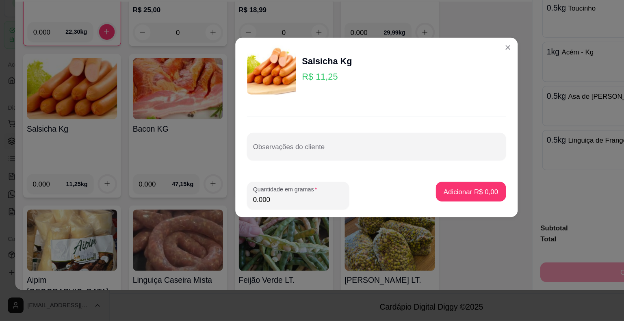
drag, startPoint x: 233, startPoint y: 221, endPoint x: 208, endPoint y: 222, distance: 25.2
click at [208, 222] on div "Quantidade em gramas 0.000" at bounding box center [247, 217] width 84 height 23
type input "0.500"
click at [391, 216] on p "Adicionar R$ 5,63" at bounding box center [390, 214] width 44 height 8
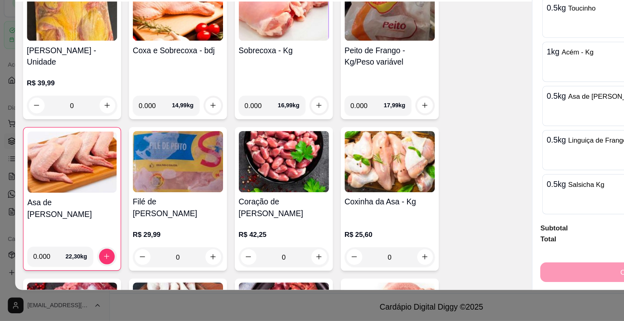
scroll to position [2327, 0]
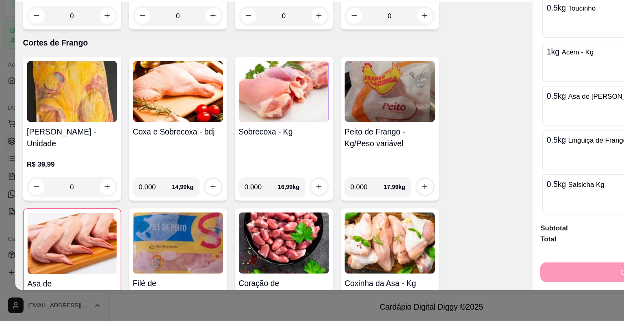
click at [149, 124] on img at bounding box center [147, 130] width 75 height 51
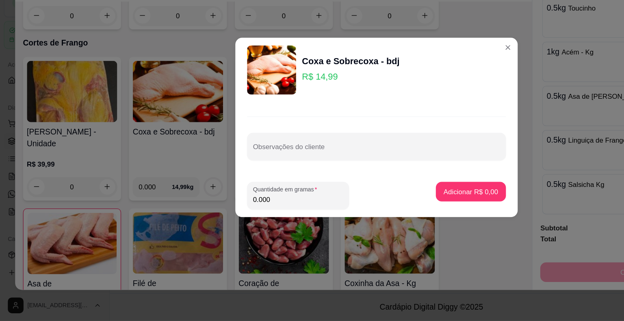
drag, startPoint x: 235, startPoint y: 221, endPoint x: 195, endPoint y: 226, distance: 40.2
click at [195, 226] on footer "Quantidade em gramas 0.000 Adicionar R$ 0,00" at bounding box center [312, 217] width 234 height 36
type input "1.000"
click at [372, 208] on button "Adicionar R$ 14,99" at bounding box center [389, 214] width 60 height 16
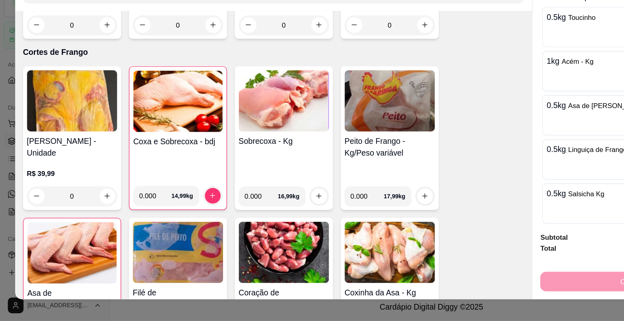
scroll to position [0, 0]
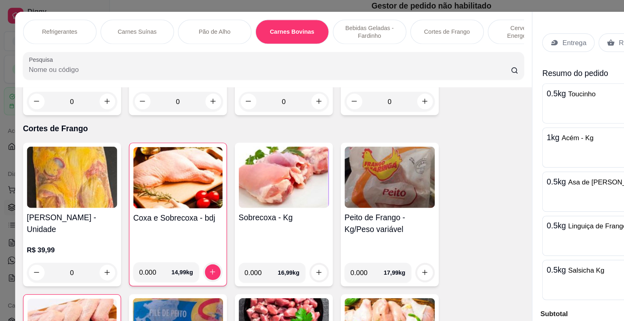
click at [471, 31] on p "Entrega" at bounding box center [476, 35] width 20 height 8
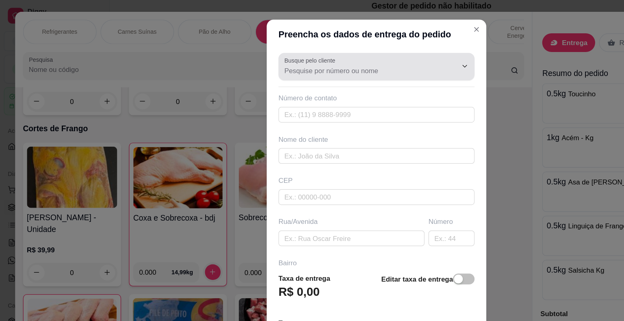
click at [340, 62] on input "Busque pelo cliente" at bounding box center [301, 58] width 130 height 8
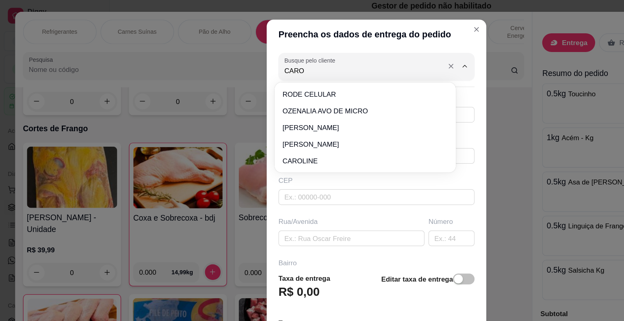
type input "CAROL"
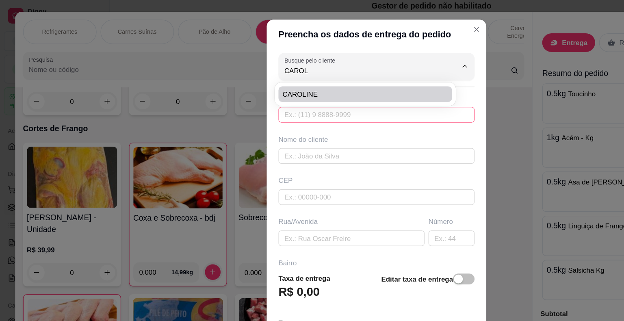
click at [276, 98] on input "text" at bounding box center [312, 95] width 162 height 13
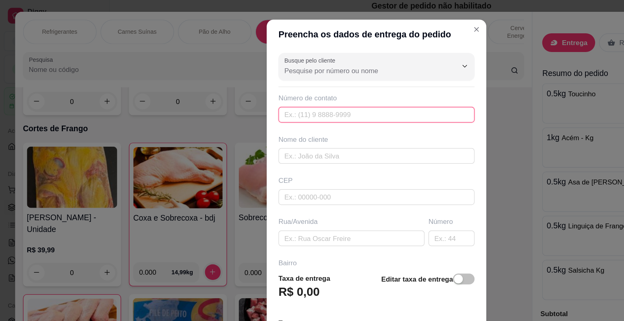
click at [278, 95] on input "text" at bounding box center [312, 95] width 162 height 13
type input "[PHONE_NUMBER]"
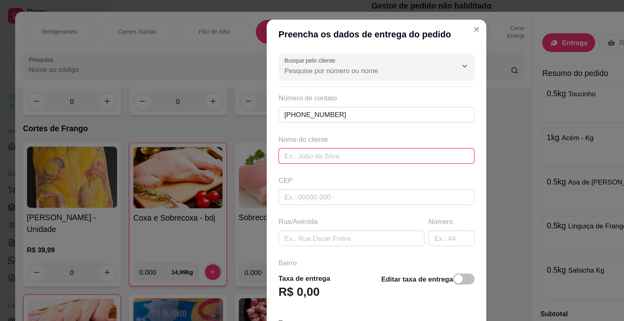
click at [296, 128] on input "text" at bounding box center [312, 129] width 162 height 13
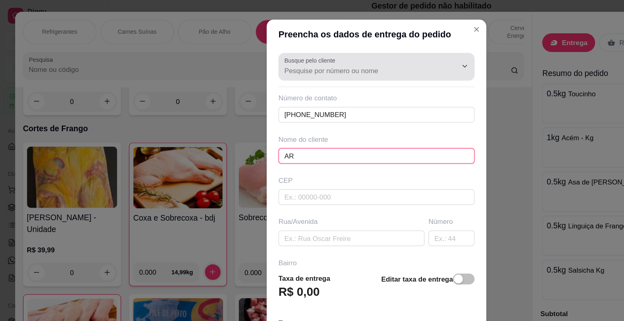
type input "A"
click at [335, 44] on div "Busque pelo cliente" at bounding box center [312, 55] width 162 height 23
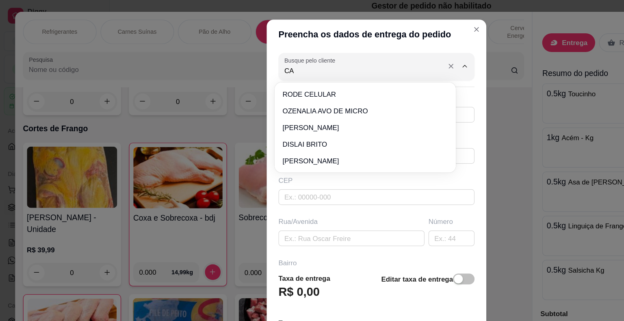
type input "CAR"
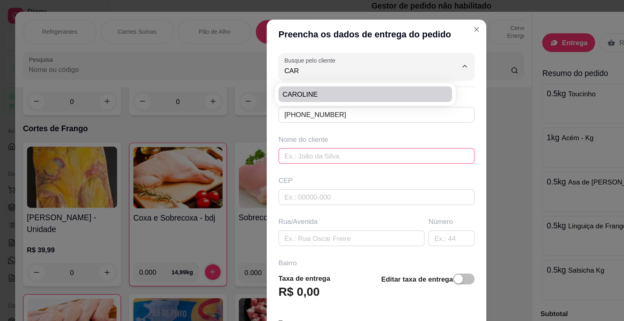
click at [337, 130] on input "text" at bounding box center [312, 129] width 162 height 13
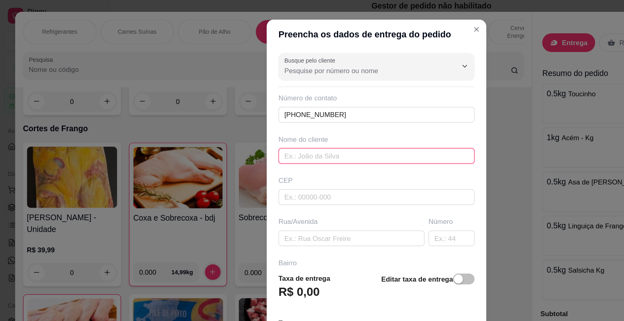
click at [360, 129] on input "text" at bounding box center [312, 129] width 162 height 13
type input "[PERSON_NAME]"
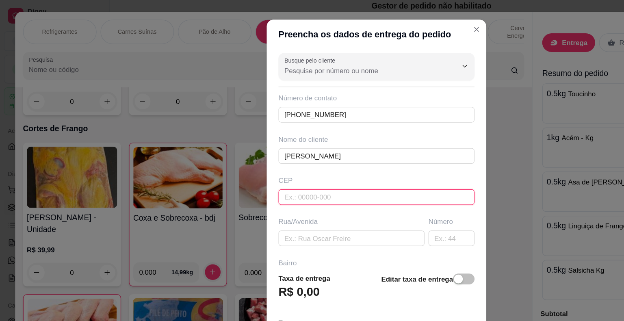
click at [277, 164] on input "text" at bounding box center [312, 163] width 162 height 13
type input "44930000"
type input "Presidente [PERSON_NAME]"
type input "44930000"
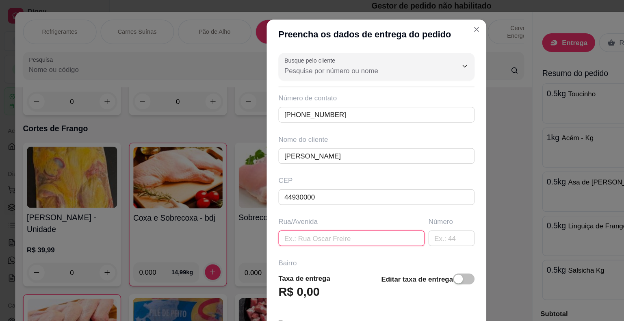
click at [258, 197] on input "text" at bounding box center [291, 197] width 121 height 13
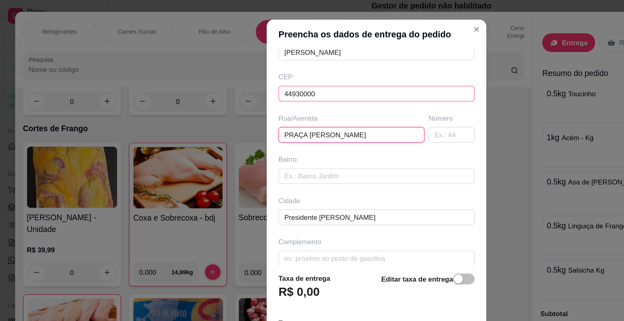
scroll to position [93, 0]
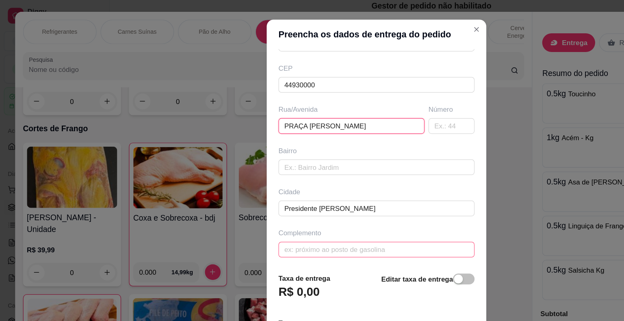
type input "PRAÇA [PERSON_NAME]"
click at [265, 208] on input "text" at bounding box center [312, 206] width 162 height 13
type input "C"
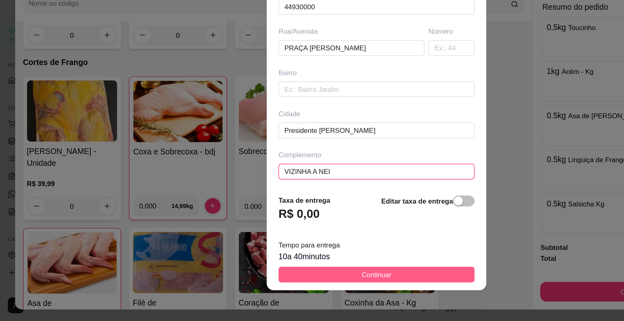
type input "VIZINHA A NEI"
click at [349, 281] on button "Continuar" at bounding box center [312, 282] width 162 height 13
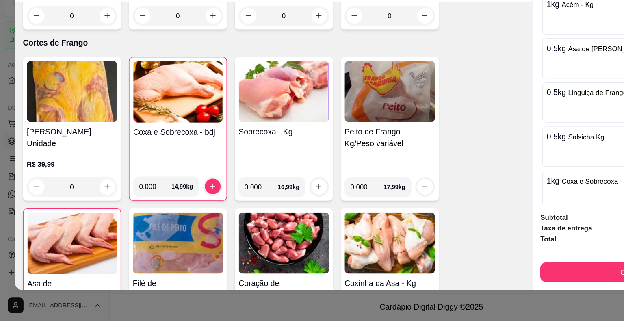
scroll to position [158, 0]
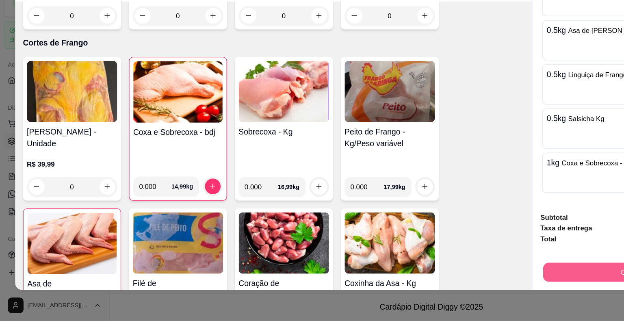
click at [459, 277] on button "Continuar" at bounding box center [526, 281] width 152 height 16
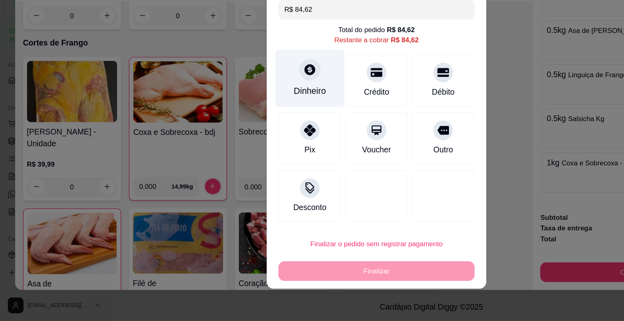
click at [251, 119] on div at bounding box center [257, 113] width 18 height 18
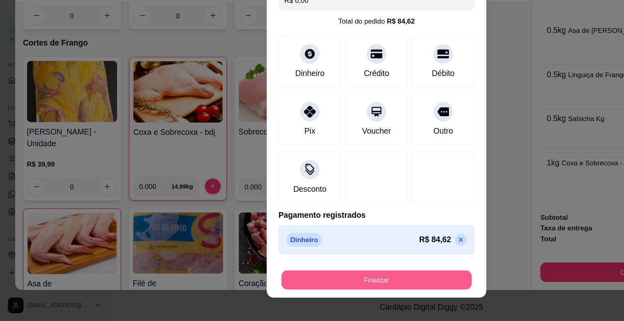
click at [301, 288] on button "Finalizar" at bounding box center [312, 287] width 158 height 16
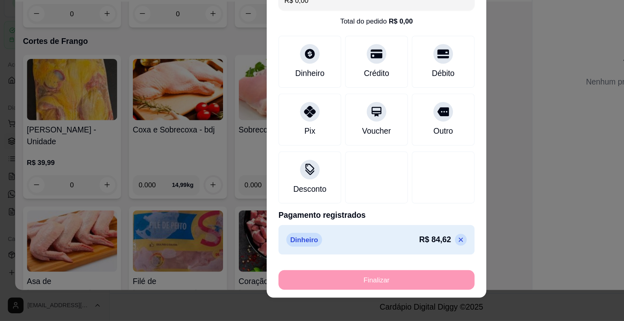
type input "-R$ 84,62"
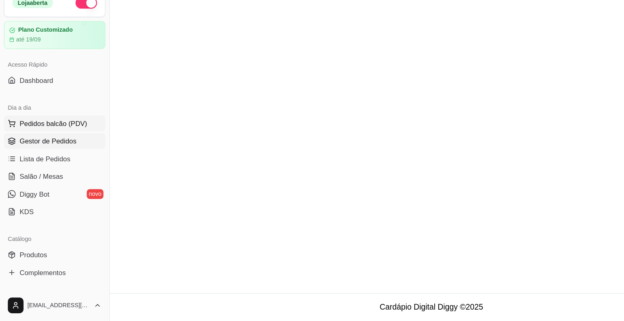
click at [47, 158] on span "Pedidos balcão (PDV)" at bounding box center [44, 157] width 56 height 8
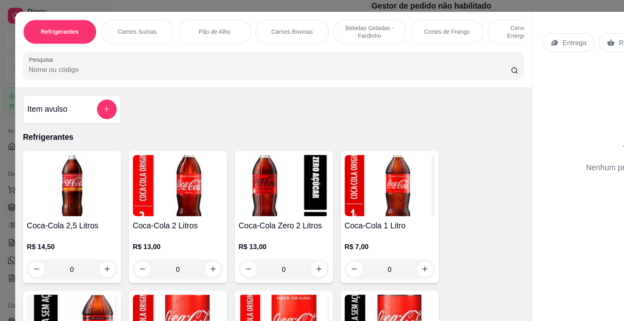
click at [248, 24] on p "Carnes Bovinas" at bounding box center [242, 26] width 35 height 6
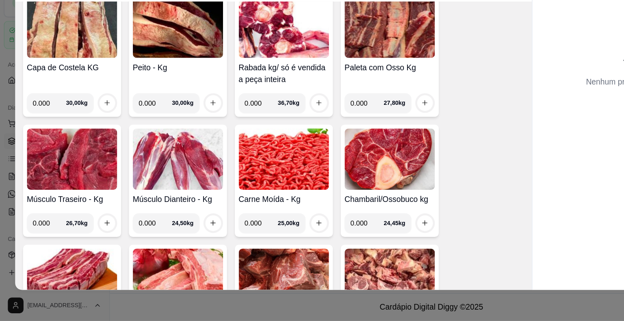
scroll to position [1812, 0]
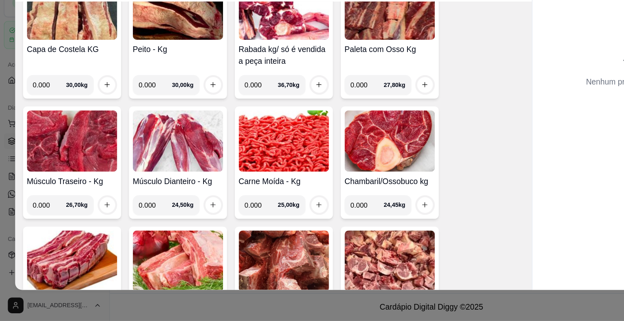
click at [260, 165] on img at bounding box center [235, 171] width 75 height 51
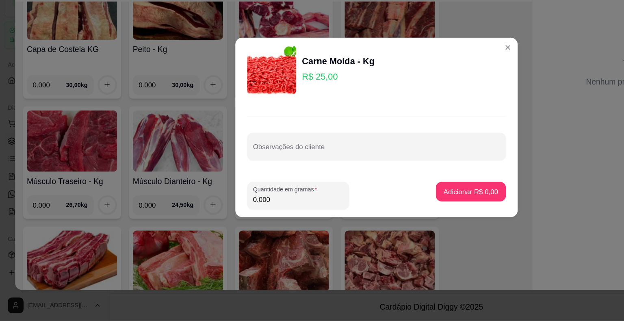
drag, startPoint x: 227, startPoint y: 224, endPoint x: 199, endPoint y: 227, distance: 27.4
click at [199, 227] on footer "Quantidade em gramas 0.000 Adicionar R$ 0,00" at bounding box center [312, 217] width 234 height 36
type input "1.000"
click at [373, 214] on p "Adicionar R$ 25,00" at bounding box center [388, 214] width 47 height 8
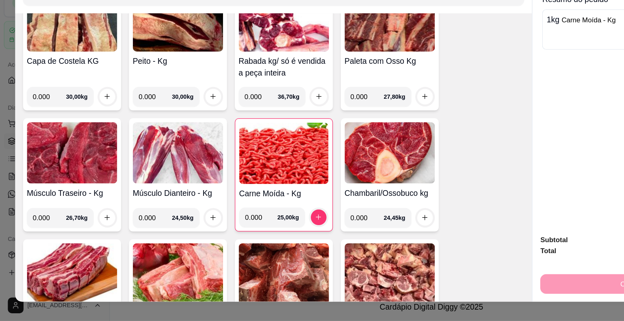
scroll to position [0, 0]
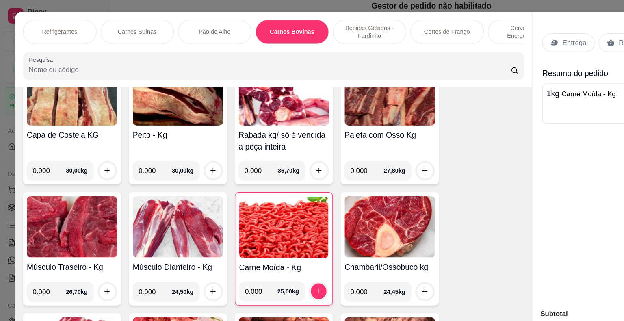
click at [466, 31] on p "Entrega" at bounding box center [476, 35] width 20 height 8
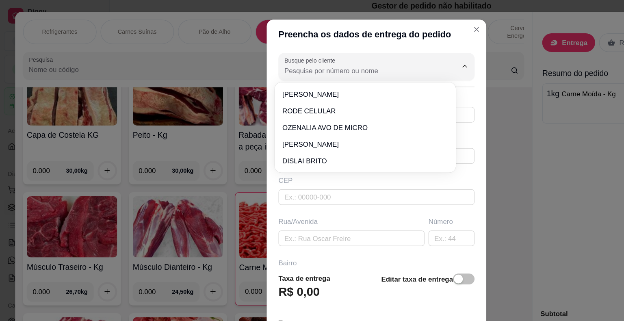
click at [328, 56] on input "Busque pelo cliente" at bounding box center [301, 58] width 130 height 8
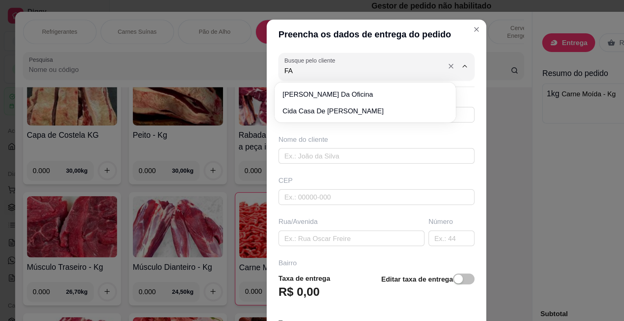
type input "FAB"
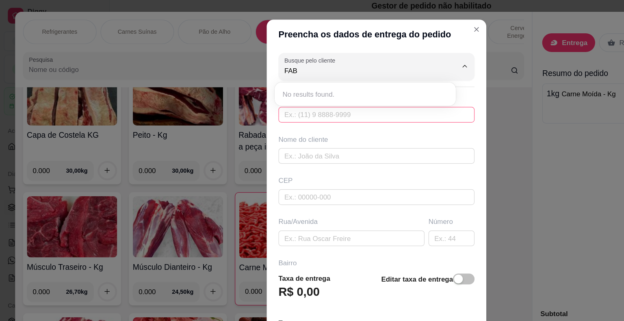
click at [291, 96] on input "text" at bounding box center [312, 95] width 162 height 13
click at [245, 89] on input "text" at bounding box center [312, 95] width 162 height 13
type input "98822-0346"
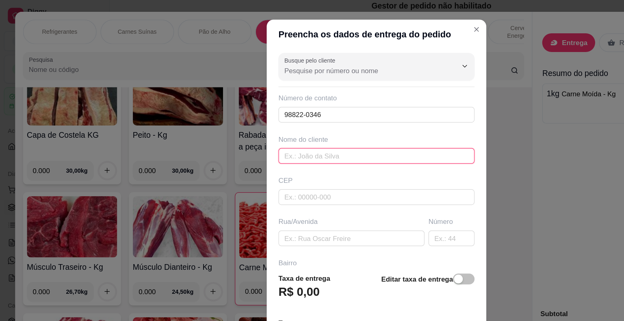
click at [290, 132] on input "text" at bounding box center [312, 129] width 162 height 13
type input "FABIANA DE FLAMARION"
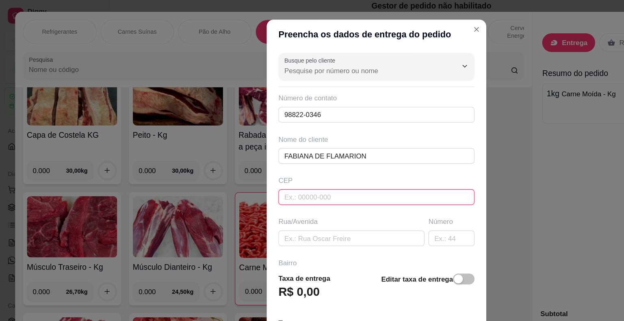
click at [259, 161] on input "text" at bounding box center [312, 163] width 162 height 13
type input "44930000"
type input "Presidente [PERSON_NAME]"
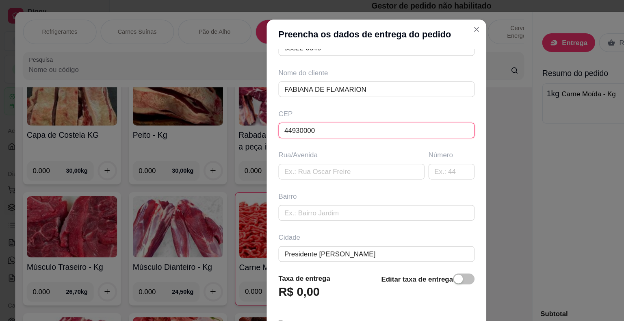
scroll to position [93, 0]
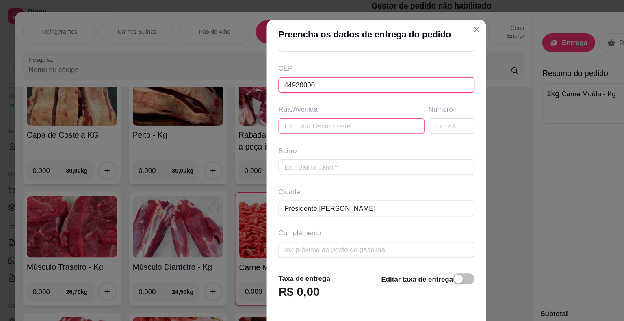
type input "44930000"
click at [263, 108] on input "text" at bounding box center [291, 104] width 121 height 13
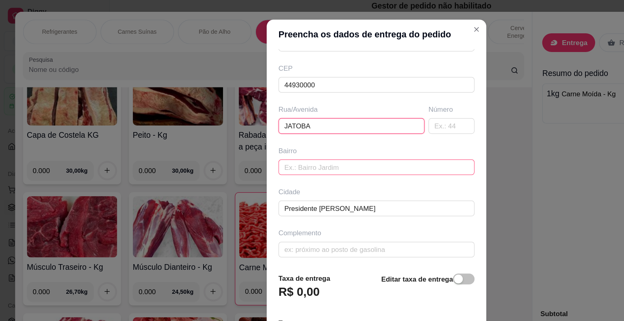
type input "JATOBA"
click at [281, 142] on input "text" at bounding box center [312, 138] width 162 height 13
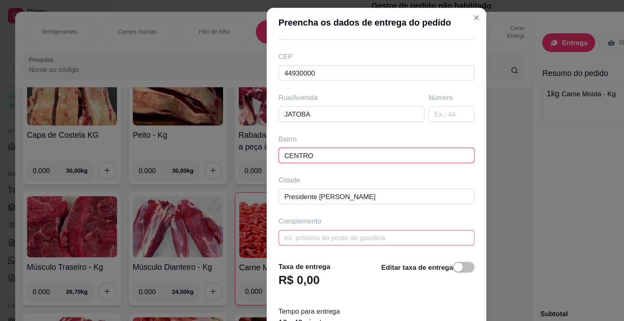
type input "CENTRO"
click at [282, 195] on input "text" at bounding box center [312, 197] width 162 height 13
type input "C"
type input "VI"
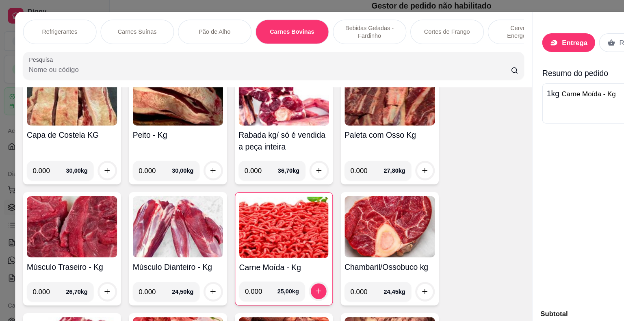
click at [472, 31] on p "Entrega" at bounding box center [475, 35] width 21 height 8
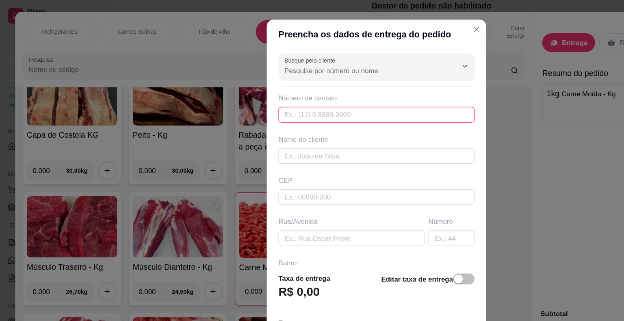
click at [245, 92] on input "text" at bounding box center [312, 95] width 162 height 13
type input "[PHONE_NUMBER]"
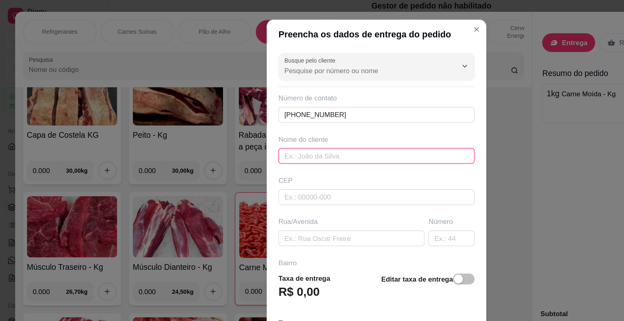
click at [240, 132] on input "text" at bounding box center [312, 129] width 162 height 13
type input "FABIANA DE FLAMARION"
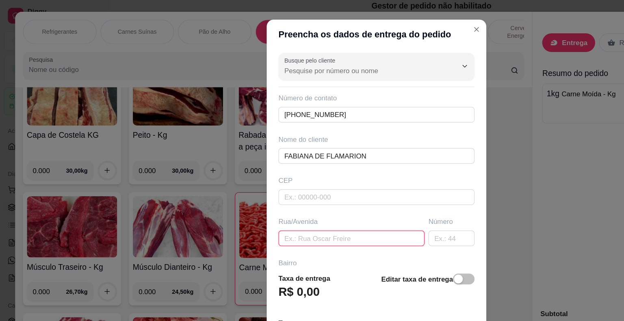
click at [247, 196] on input "text" at bounding box center [291, 197] width 121 height 13
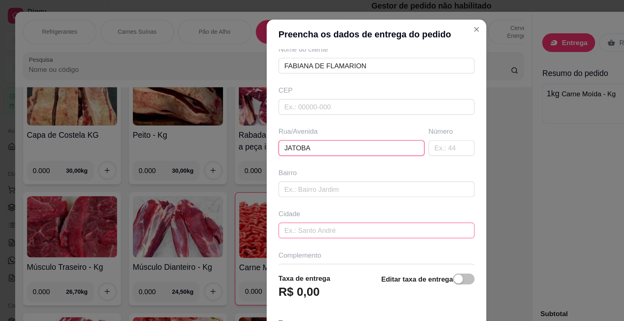
scroll to position [93, 0]
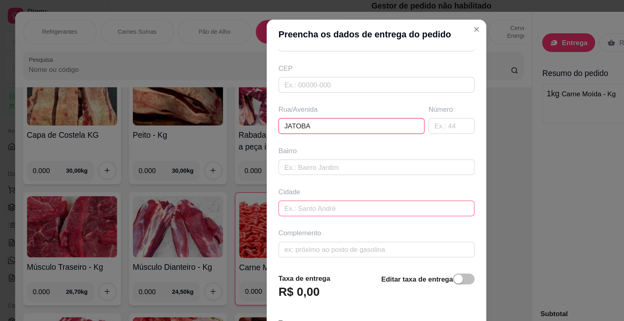
type input "JATOBA"
click at [271, 175] on input "text" at bounding box center [312, 172] width 162 height 13
type input "J"
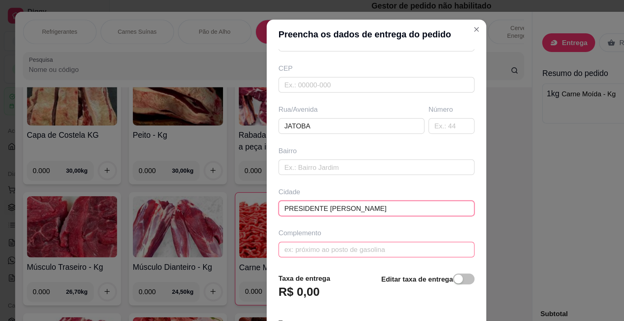
type input "PRESIDENTE [PERSON_NAME]"
click at [294, 206] on input "text" at bounding box center [312, 206] width 162 height 13
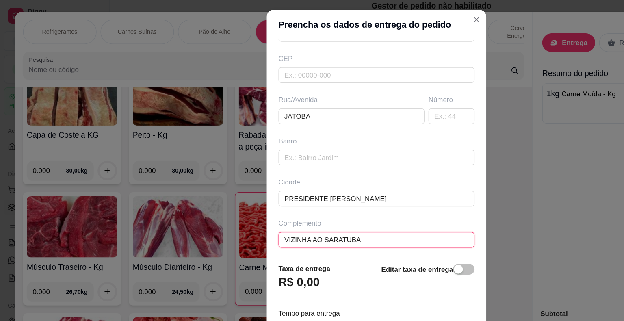
scroll to position [10, 0]
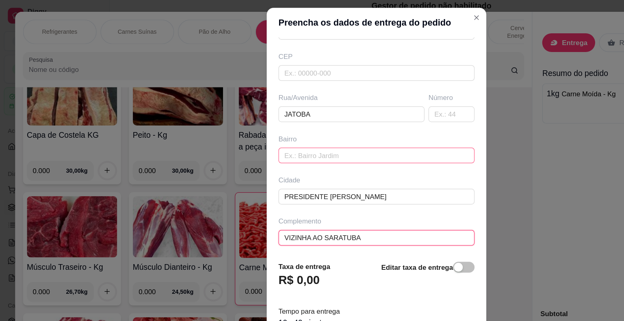
type input "VIZINHA AO SARATUBA"
click at [284, 130] on input "text" at bounding box center [312, 128] width 162 height 13
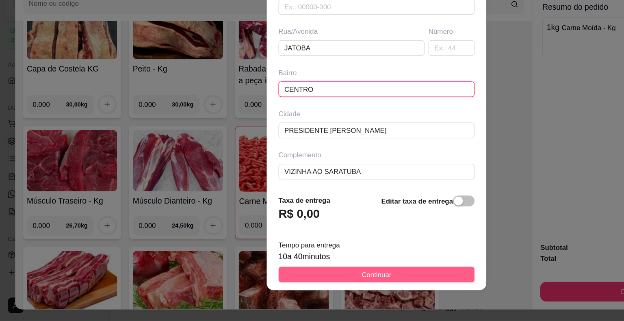
type input "CENTRO"
click at [322, 280] on button "Continuar" at bounding box center [312, 282] width 162 height 13
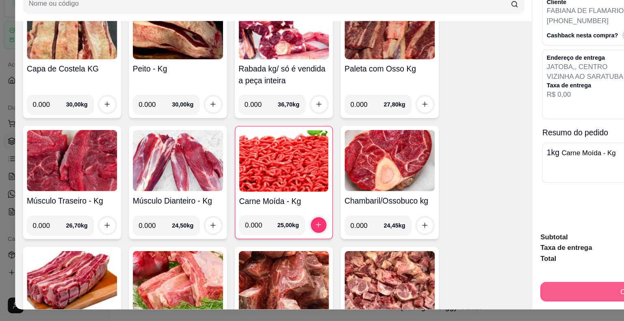
click at [491, 288] on button "Continuar" at bounding box center [526, 296] width 157 height 16
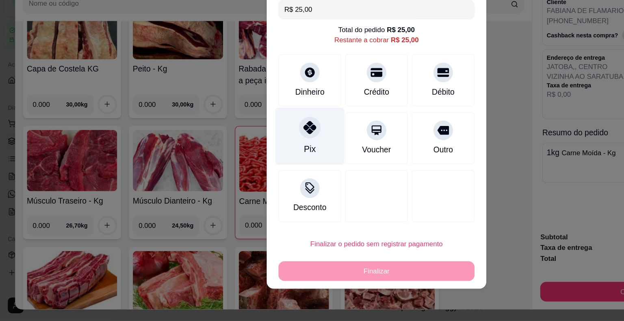
click at [253, 161] on icon at bounding box center [256, 160] width 11 height 11
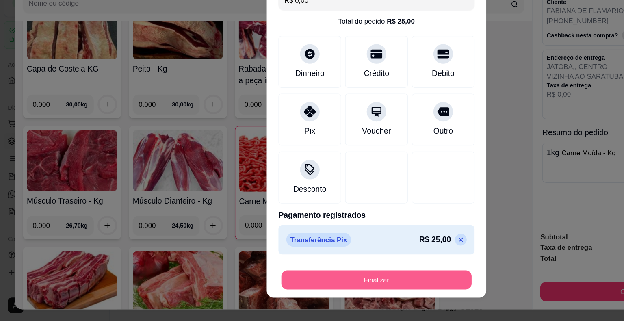
click at [296, 287] on button "Finalizar" at bounding box center [312, 287] width 158 height 16
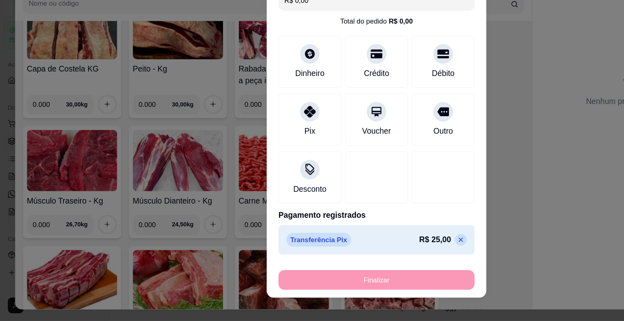
type input "-R$ 25,00"
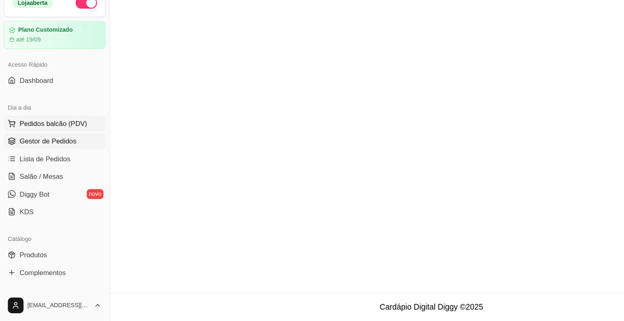
click at [46, 160] on span "Pedidos balcão (PDV)" at bounding box center [44, 157] width 56 height 8
click at [46, 158] on img at bounding box center [55, 154] width 76 height 52
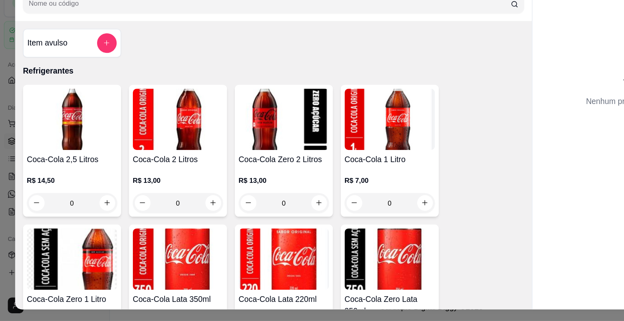
click at [504, 102] on div "Nenhum produto adicionado" at bounding box center [526, 129] width 154 height 159
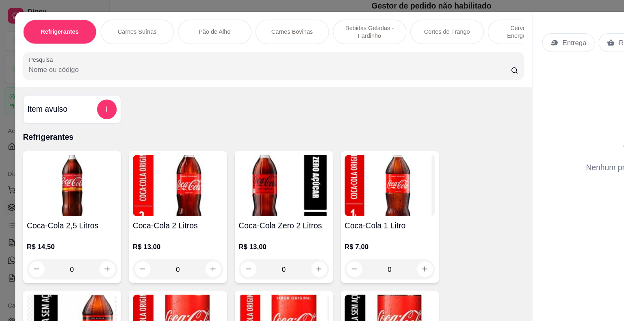
click at [470, 32] on p "Entrega" at bounding box center [476, 35] width 20 height 8
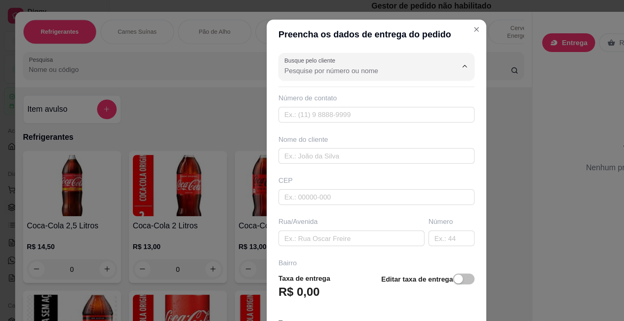
click at [313, 54] on input "Busque pelo cliente" at bounding box center [301, 58] width 130 height 8
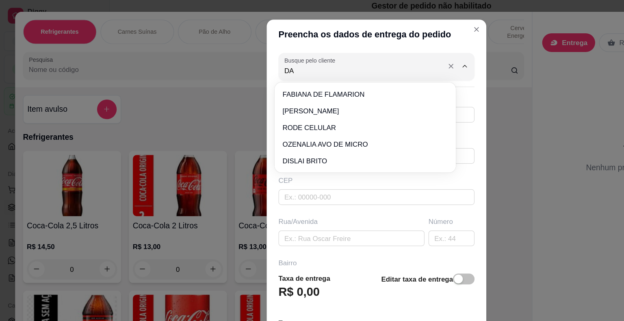
type input "DAI"
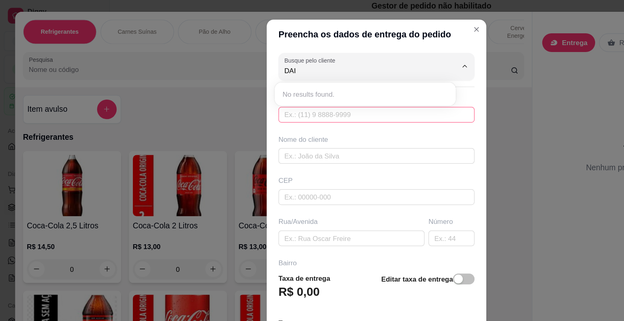
click at [257, 99] on input "text" at bounding box center [312, 95] width 162 height 13
click at [253, 92] on input "text" at bounding box center [312, 95] width 162 height 13
type input "[PHONE_NUMBER]"
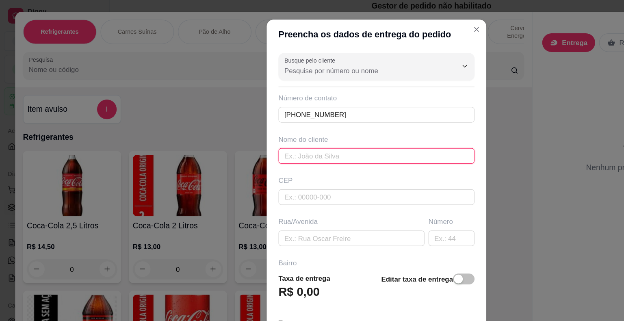
click at [288, 127] on input "text" at bounding box center [312, 129] width 162 height 13
type input "[PERSON_NAME]"
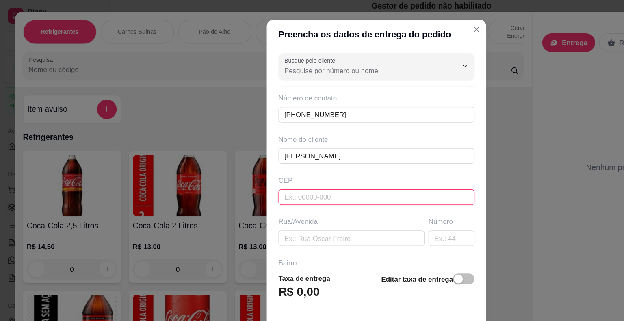
click at [276, 159] on input "text" at bounding box center [312, 163] width 162 height 13
type input "44930000"
type input "Presidente [PERSON_NAME]"
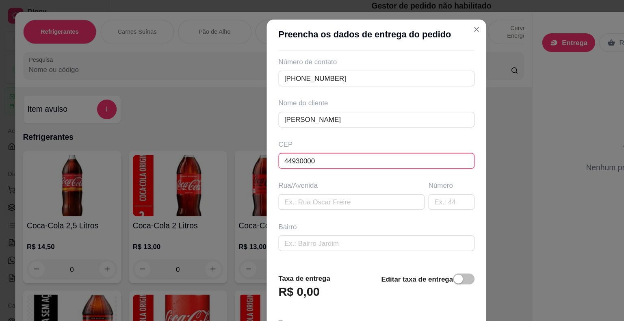
scroll to position [93, 0]
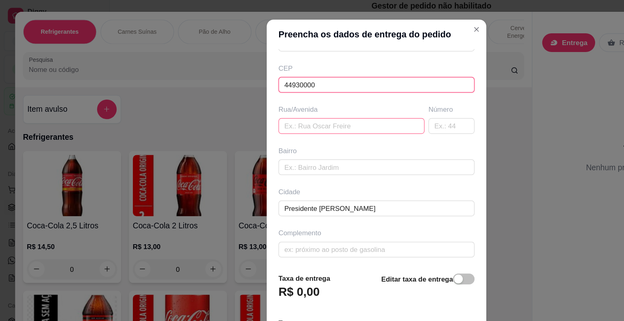
type input "44930000"
click at [285, 102] on input "text" at bounding box center [291, 104] width 121 height 13
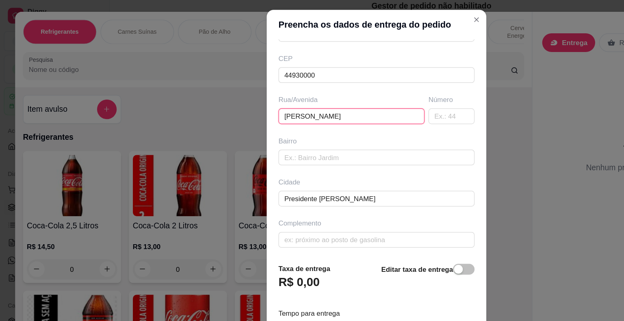
scroll to position [10, 0]
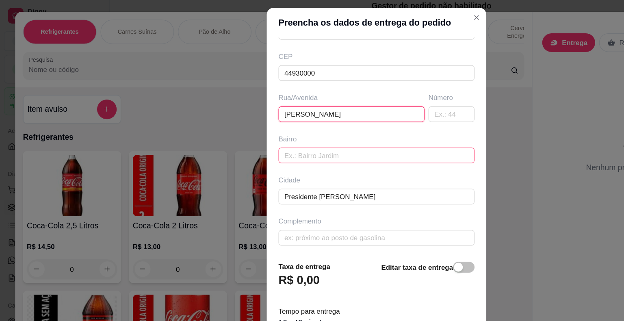
type input "[PERSON_NAME]"
click at [277, 126] on input "text" at bounding box center [312, 128] width 162 height 13
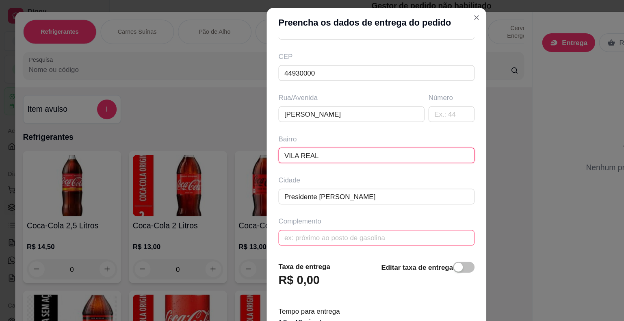
type input "VILA REAL"
click at [270, 196] on input "text" at bounding box center [312, 197] width 162 height 13
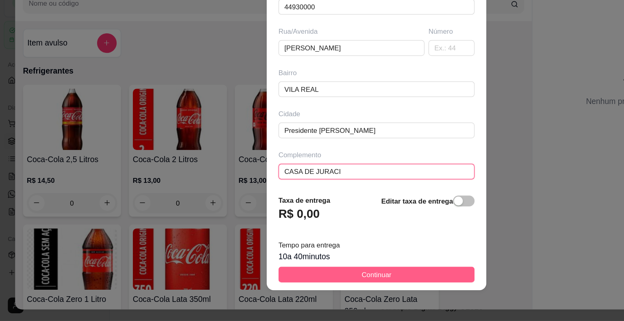
type input "CASA DE JURACI"
click at [322, 278] on button "Continuar" at bounding box center [312, 282] width 162 height 13
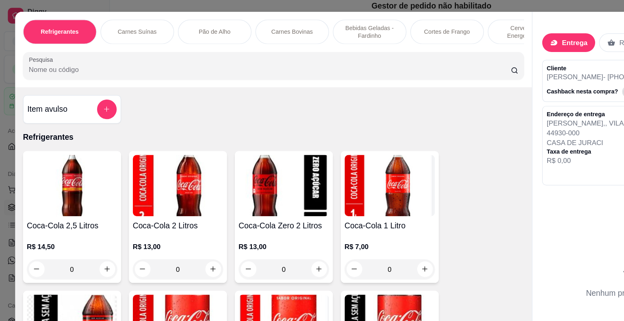
click at [237, 26] on p "Carnes Bovinas" at bounding box center [242, 26] width 35 height 6
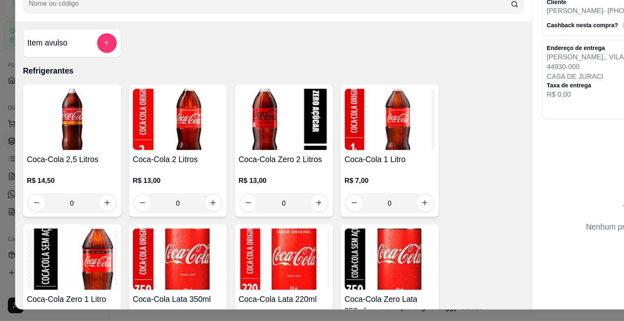
scroll to position [19, 0]
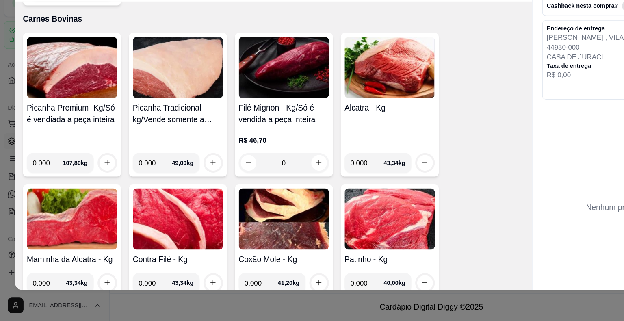
click at [328, 226] on img at bounding box center [323, 236] width 75 height 51
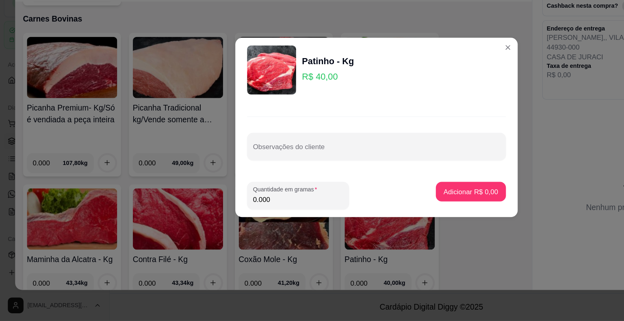
drag, startPoint x: 229, startPoint y: 221, endPoint x: 204, endPoint y: 251, distance: 39.3
click at [204, 249] on div "Patinho - Kg R$ 40,00 Observações do cliente Quantidade em gramas 0.000 Adicion…" at bounding box center [312, 160] width 624 height 321
type input "1.000"
click at [390, 211] on p "Adicionar R$ 40,00" at bounding box center [388, 214] width 48 height 8
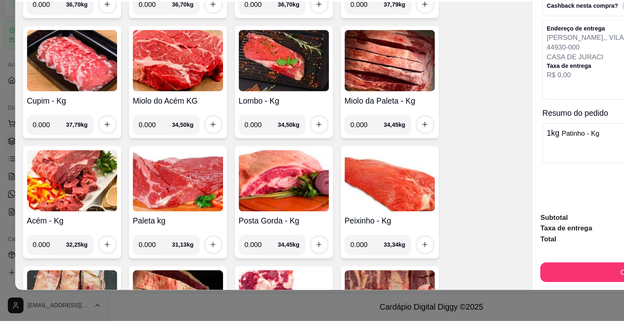
scroll to position [1576, 0]
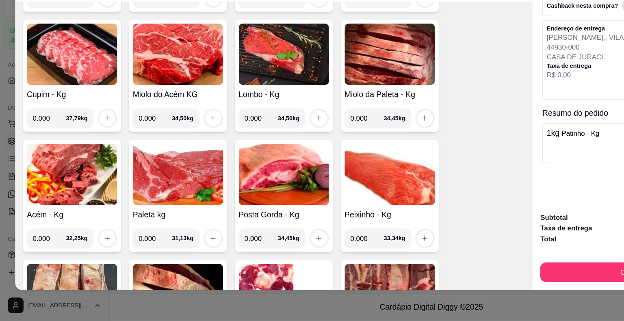
click at [61, 193] on img at bounding box center [59, 199] width 75 height 51
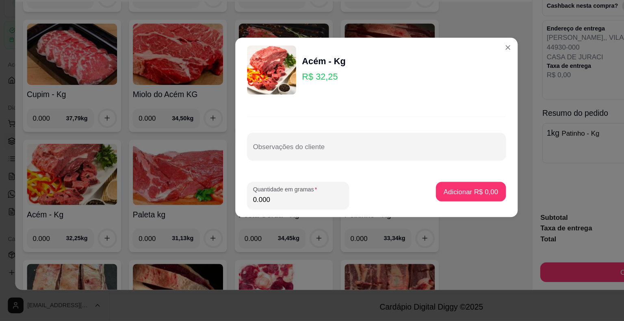
drag, startPoint x: 224, startPoint y: 219, endPoint x: 199, endPoint y: 225, distance: 25.3
click at [199, 225] on footer "Quantidade em gramas 0.000 Adicionar R$ 0,00" at bounding box center [312, 217] width 234 height 36
type input "1.000"
click at [380, 215] on p "Adicionar R$ 32,25" at bounding box center [388, 214] width 48 height 8
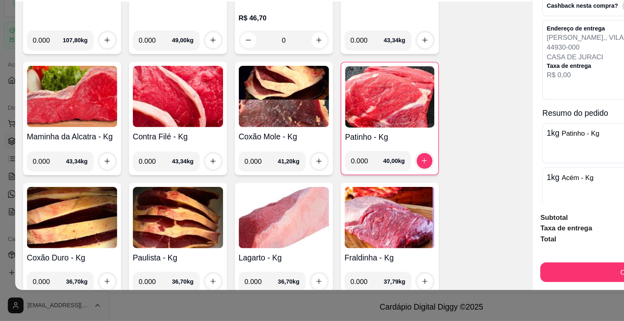
scroll to position [1340, 0]
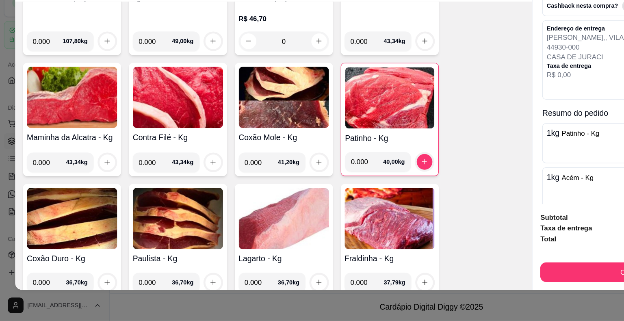
click at [202, 134] on img at bounding box center [235, 135] width 75 height 51
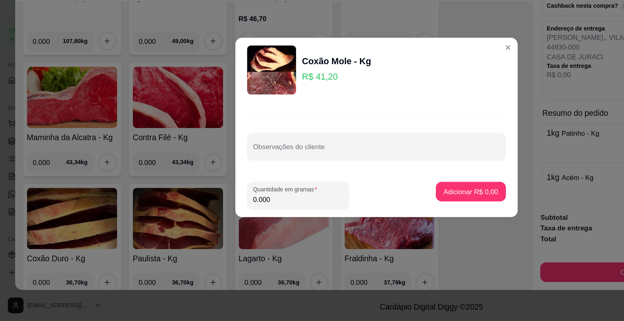
drag, startPoint x: 228, startPoint y: 216, endPoint x: 197, endPoint y: 222, distance: 32.2
click at [197, 222] on footer "Quantidade em gramas 0.000 Adicionar R$ 0,00" at bounding box center [312, 217] width 234 height 36
type input "1.000"
click at [379, 213] on p "Adicionar R$ 41,20" at bounding box center [388, 214] width 48 height 8
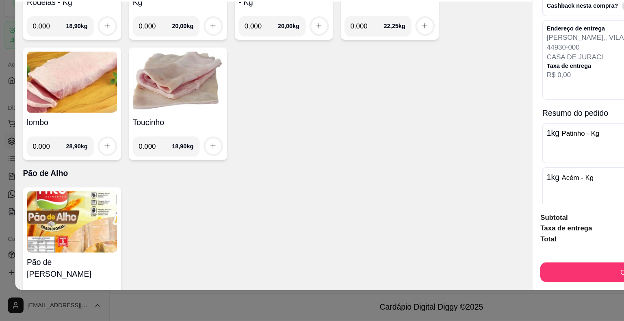
scroll to position [1240, 0]
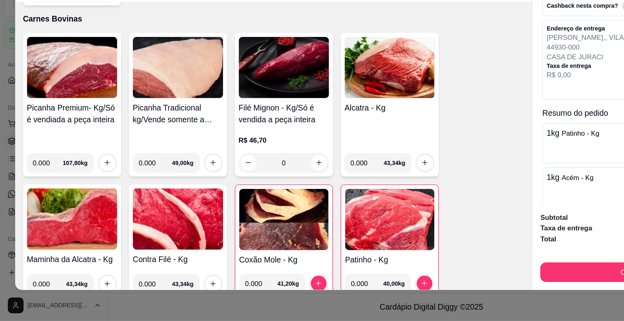
click at [304, 96] on img at bounding box center [323, 110] width 75 height 51
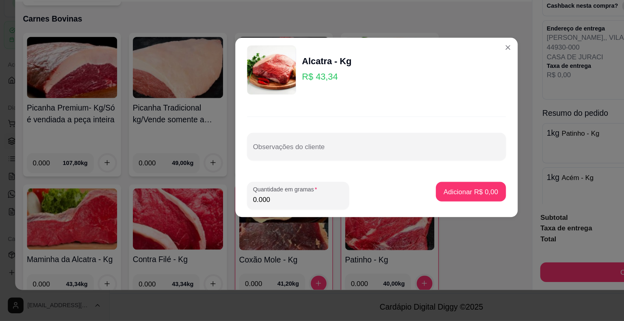
drag, startPoint x: 233, startPoint y: 219, endPoint x: 210, endPoint y: 219, distance: 22.3
click at [210, 219] on input "0.000" at bounding box center [247, 220] width 75 height 8
type input "1.000"
click at [368, 220] on button "Adicionar R$ 43,34" at bounding box center [388, 214] width 61 height 16
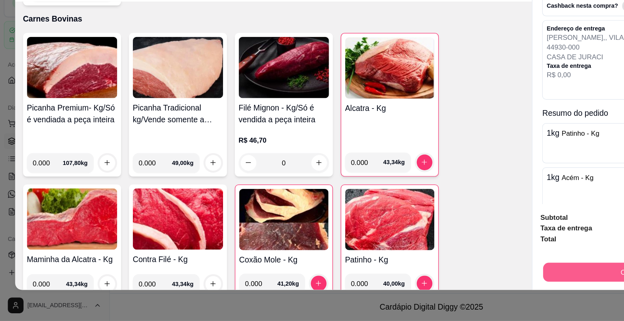
click at [484, 273] on button "Continuar" at bounding box center [526, 281] width 152 height 16
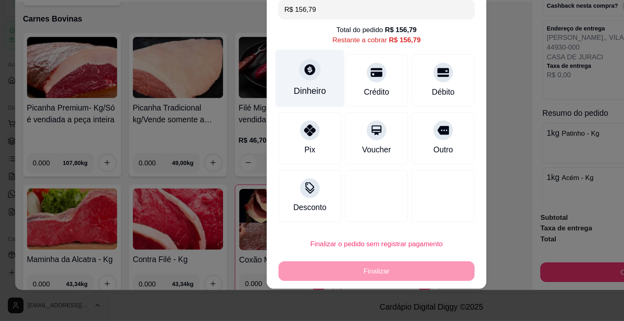
click at [261, 123] on div "Dinheiro" at bounding box center [256, 120] width 57 height 48
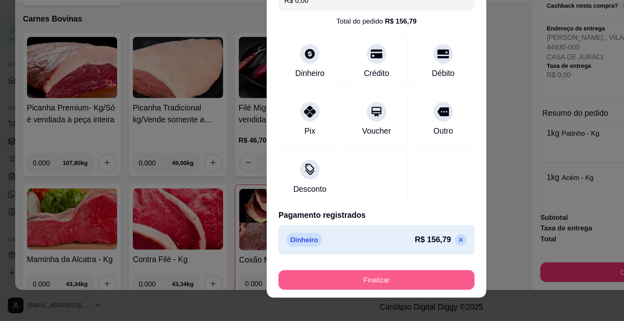
click at [349, 285] on button "Finalizar" at bounding box center [312, 287] width 162 height 16
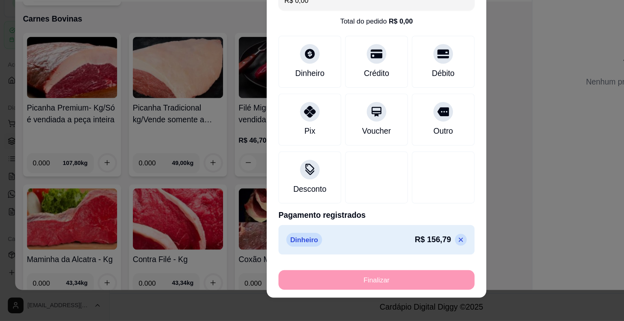
type input "-R$ 156,79"
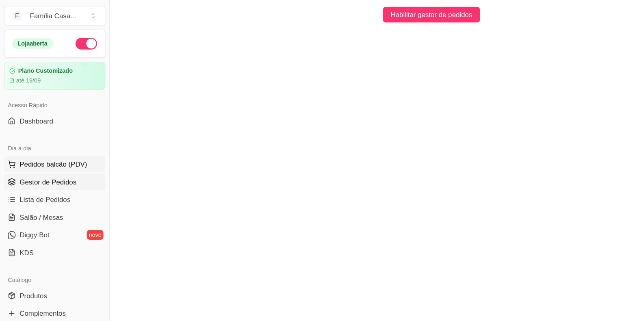
click at [31, 154] on span "Pedidos balcão (PDV)" at bounding box center [44, 157] width 56 height 8
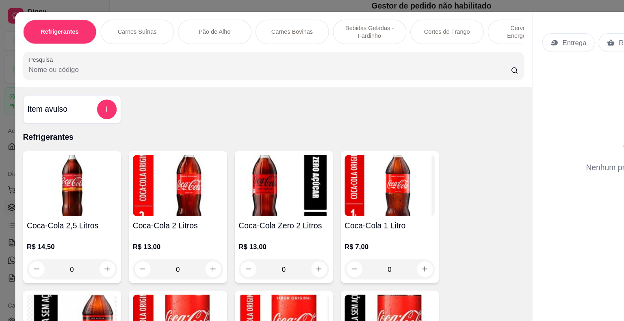
click at [109, 18] on div "Carnes Suínas" at bounding box center [113, 26] width 61 height 20
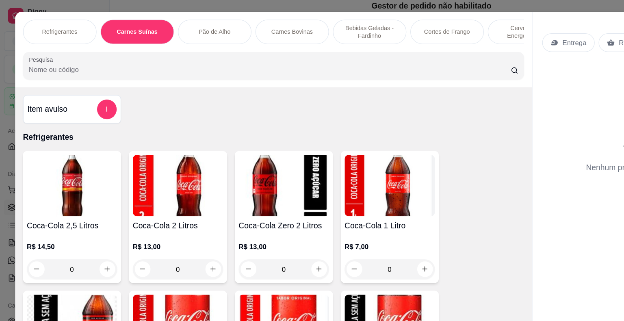
scroll to position [19, 0]
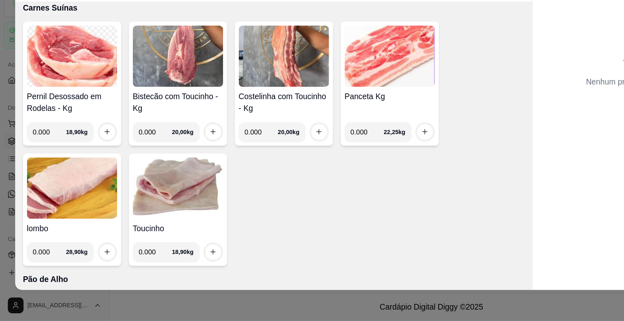
click at [147, 106] on img at bounding box center [147, 101] width 75 height 51
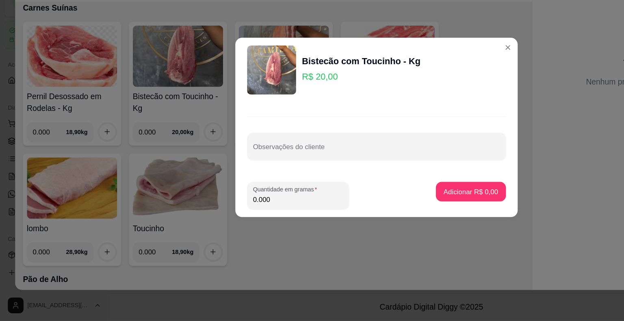
drag, startPoint x: 225, startPoint y: 222, endPoint x: 193, endPoint y: 225, distance: 32.2
click at [193, 225] on div "Bistecão com Toucinho - Kg R$ 20,00 Observações do cliente Quantidade em gramas…" at bounding box center [312, 160] width 624 height 321
type input "1.000"
click at [420, 207] on footer "Quantidade em gramas 1.000 Adicionar R$ 20,00" at bounding box center [312, 217] width 234 height 36
click at [387, 221] on button "Adicionar R$ 20,00" at bounding box center [389, 214] width 60 height 16
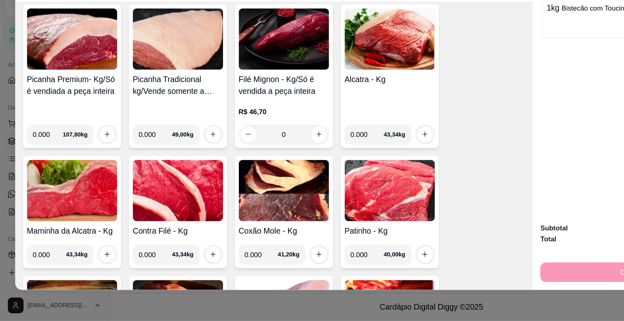
scroll to position [1286, 0]
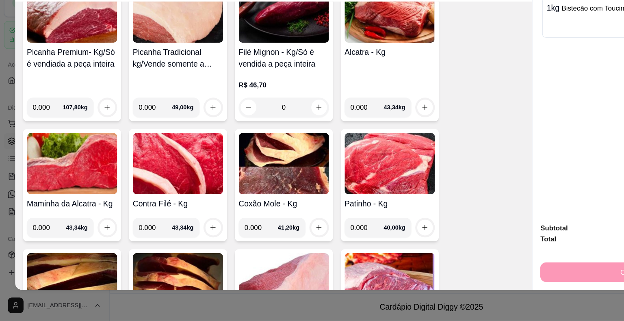
click at [247, 186] on img at bounding box center [235, 190] width 75 height 51
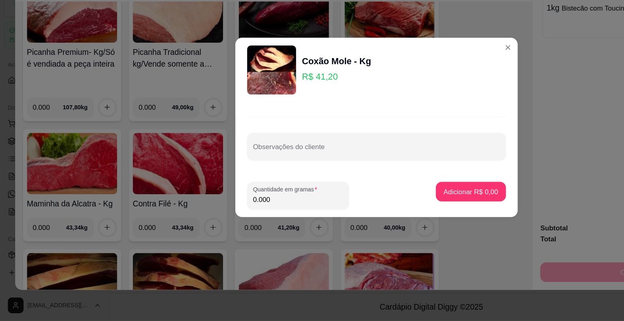
drag, startPoint x: 223, startPoint y: 223, endPoint x: 188, endPoint y: 222, distance: 34.9
click at [188, 222] on div "Coxão Mole - Kg R$ 41,20 Observações do cliente Quantidade em gramas 0.000 Adic…" at bounding box center [312, 160] width 624 height 321
type input "0.750"
click at [377, 214] on p "Adicionar R$ 30,90" at bounding box center [388, 214] width 48 height 8
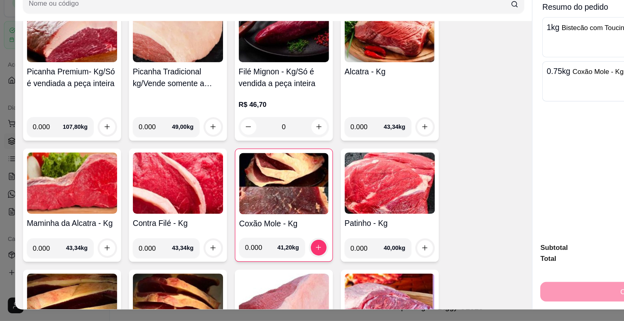
scroll to position [0, 0]
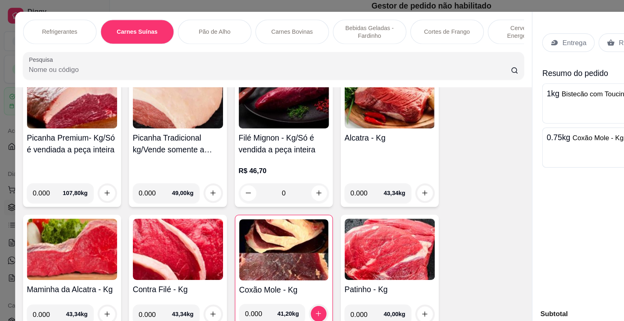
click at [466, 35] on p "Entrega" at bounding box center [476, 35] width 20 height 8
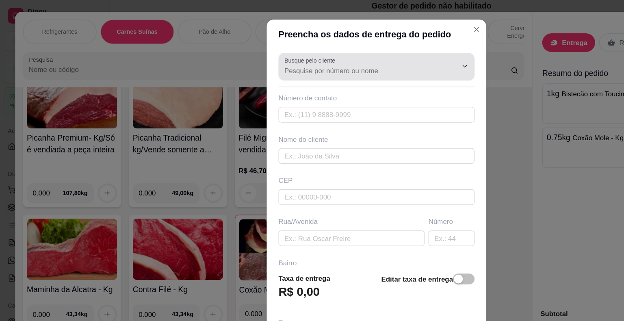
click at [343, 58] on input "Busque pelo cliente" at bounding box center [301, 58] width 130 height 8
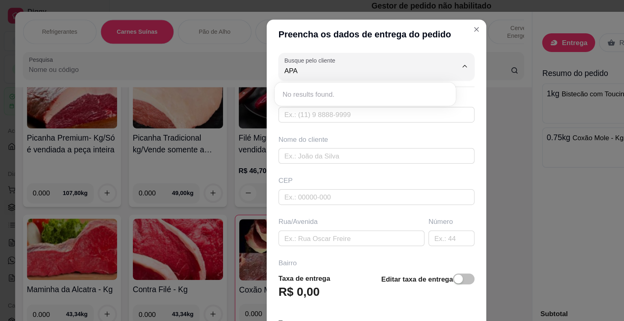
type input "APAE"
click at [312, 97] on input "text" at bounding box center [312, 95] width 162 height 13
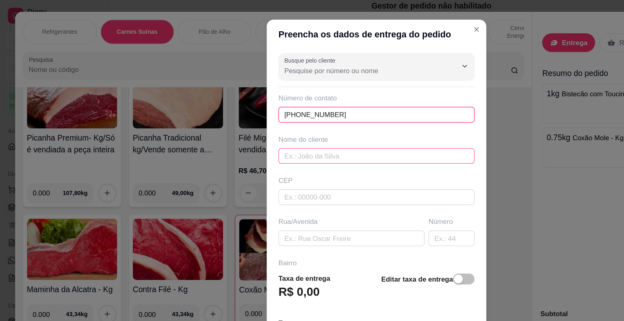
type input "[PHONE_NUMBER]"
click at [280, 132] on input "text" at bounding box center [312, 129] width 162 height 13
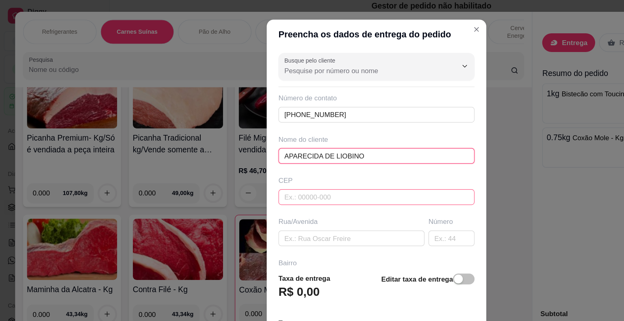
type input "APARECIDA DE LIOBINO"
click at [266, 157] on input "text" at bounding box center [312, 163] width 162 height 13
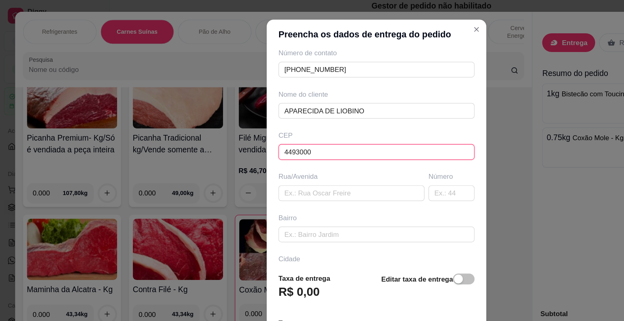
scroll to position [93, 0]
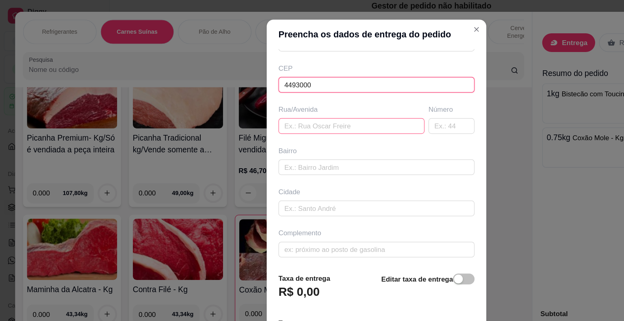
type input "4493000"
click at [255, 104] on input "text" at bounding box center [291, 104] width 121 height 13
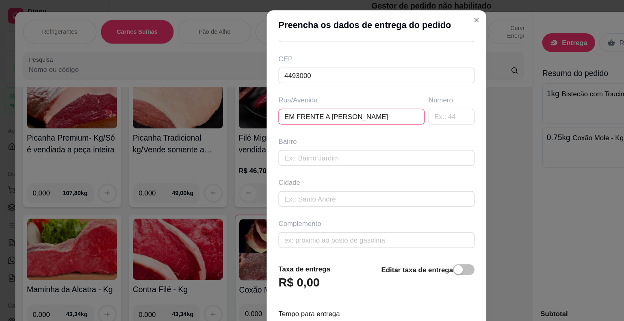
scroll to position [10, 0]
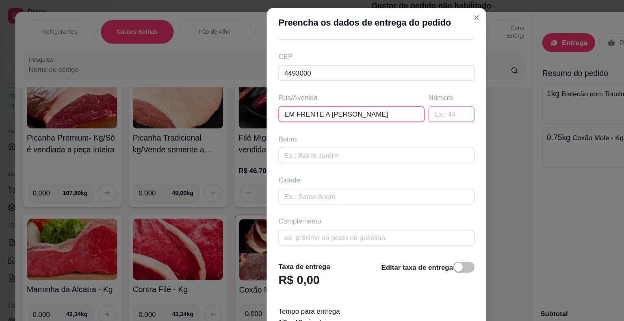
type input "EM FRENTE A [PERSON_NAME]"
click at [366, 90] on input "text" at bounding box center [374, 94] width 38 height 13
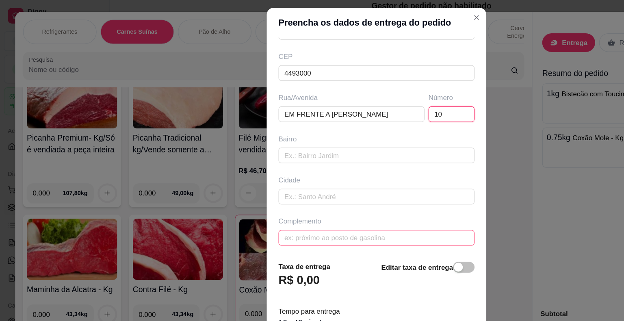
type input "10"
click at [257, 191] on input "text" at bounding box center [312, 197] width 162 height 13
type input "R"
click at [333, 158] on input "text" at bounding box center [312, 162] width 162 height 13
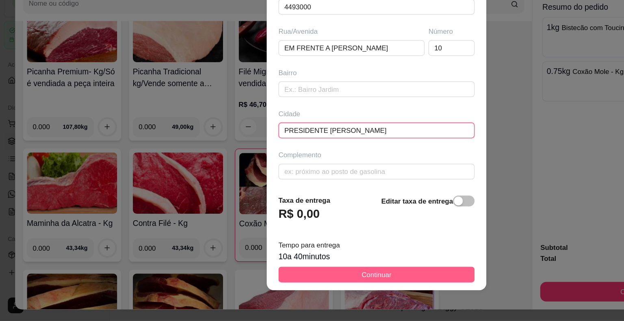
type input "PRESIDENTE [PERSON_NAME]"
click at [334, 280] on button "Continuar" at bounding box center [312, 282] width 162 height 13
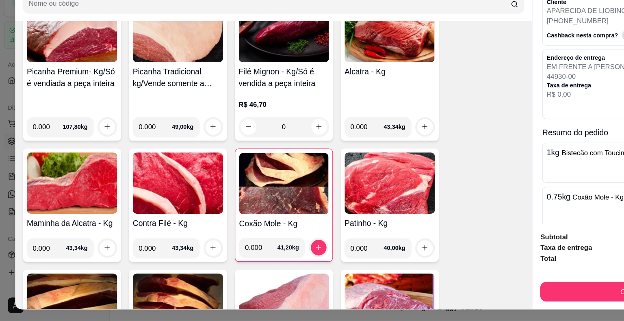
drag, startPoint x: 509, startPoint y: 281, endPoint x: 488, endPoint y: 296, distance: 26.3
click at [506, 286] on div "Subtotal R$ 50,90 Taxa de entrega R$ 0,00 Total R$ 50,90 Continuar" at bounding box center [526, 276] width 157 height 58
click at [486, 295] on button "Continuar" at bounding box center [526, 297] width 152 height 16
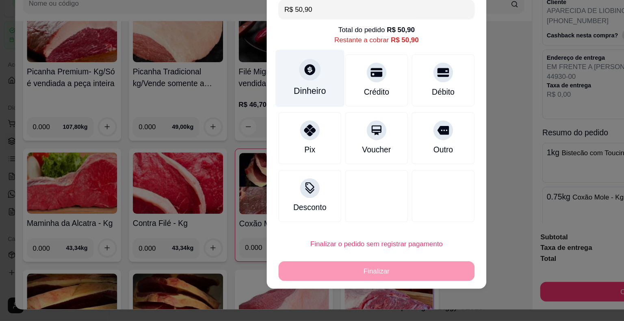
click at [261, 116] on div at bounding box center [257, 113] width 18 height 18
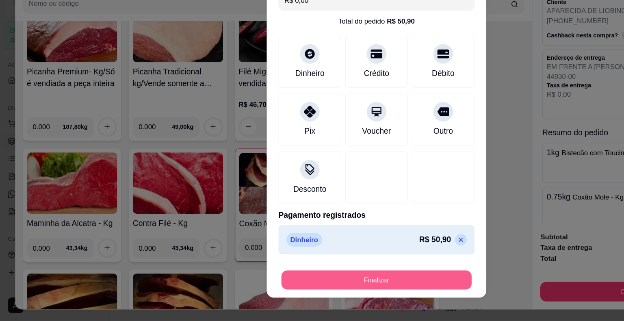
click at [326, 288] on button "Finalizar" at bounding box center [312, 287] width 158 height 16
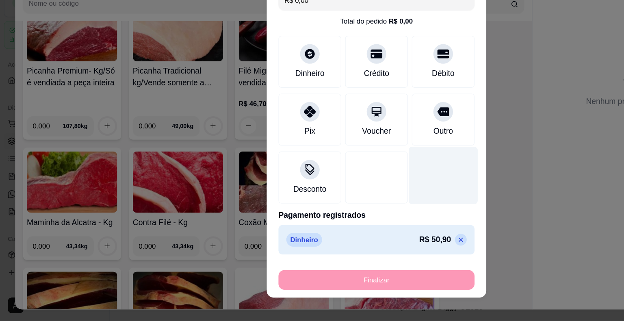
type input "-R$ 50,90"
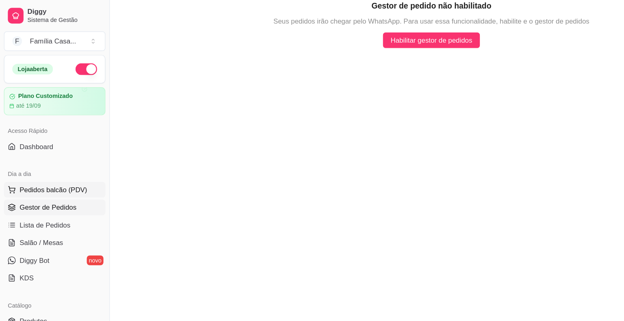
click at [53, 158] on span "Pedidos balcão (PDV)" at bounding box center [44, 157] width 56 height 8
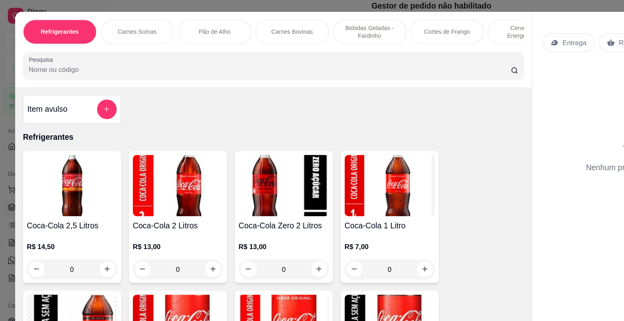
click at [251, 19] on div "Carnes Bovinas" at bounding box center [242, 26] width 61 height 20
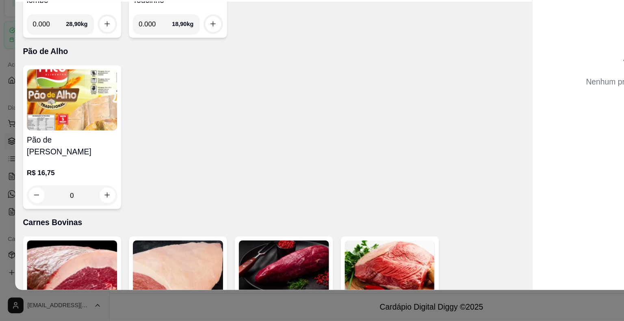
scroll to position [1240, 0]
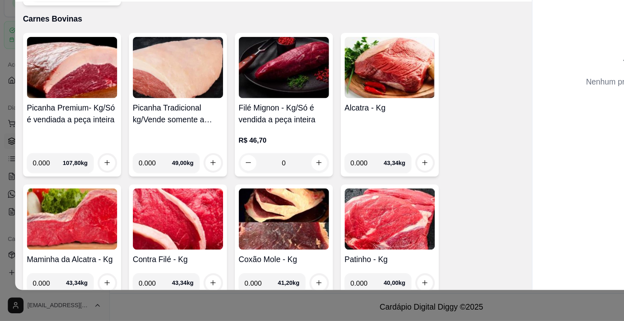
click at [125, 228] on img at bounding box center [147, 236] width 75 height 51
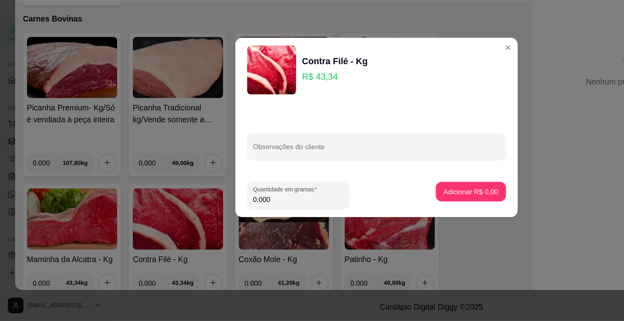
drag, startPoint x: 225, startPoint y: 218, endPoint x: 195, endPoint y: 226, distance: 30.4
click at [195, 226] on footer "Quantidade em gramas 0.000 Adicionar R$ 0,00" at bounding box center [312, 217] width 234 height 36
type input "0.700"
click at [386, 212] on p "Adicionar R$ 30,34" at bounding box center [388, 214] width 48 height 8
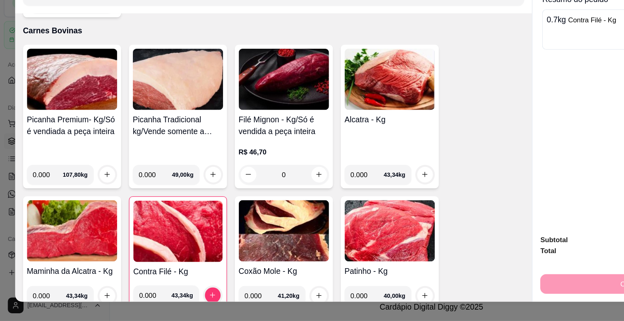
scroll to position [0, 0]
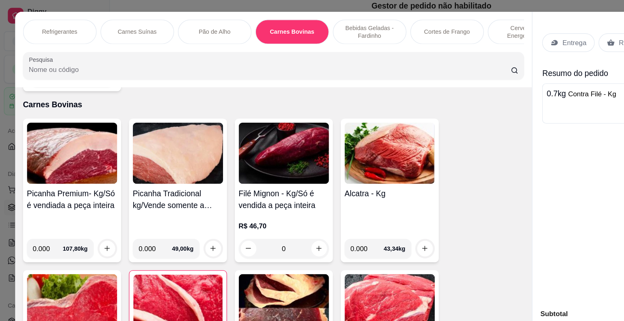
click at [474, 31] on p "Entrega" at bounding box center [476, 35] width 20 height 8
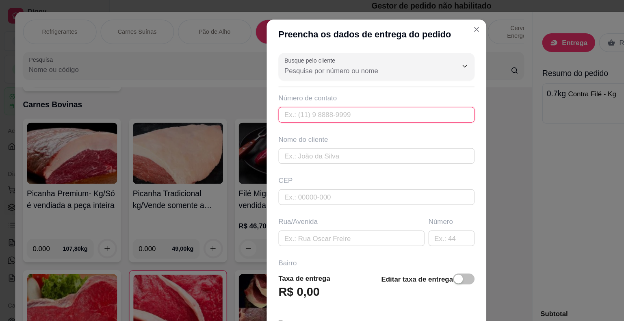
click at [270, 93] on input "text" at bounding box center [312, 95] width 162 height 13
type input "[PHONE_NUMBER]"
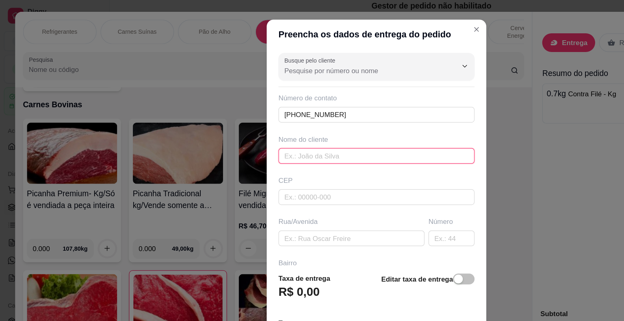
click at [266, 130] on input "text" at bounding box center [312, 129] width 162 height 13
click at [296, 129] on input "text" at bounding box center [312, 129] width 162 height 13
type input "[PERSON_NAME] ESPOSA DE [PERSON_NAME]"
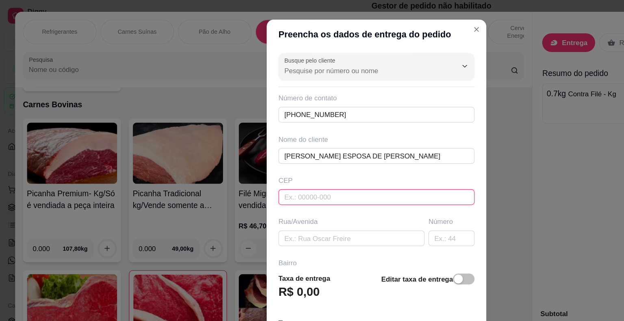
click at [344, 163] on input "text" at bounding box center [312, 163] width 162 height 13
type input "44930000"
type input "Presidente [PERSON_NAME]"
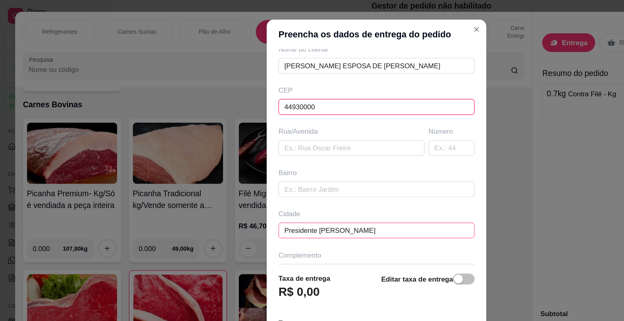
scroll to position [93, 0]
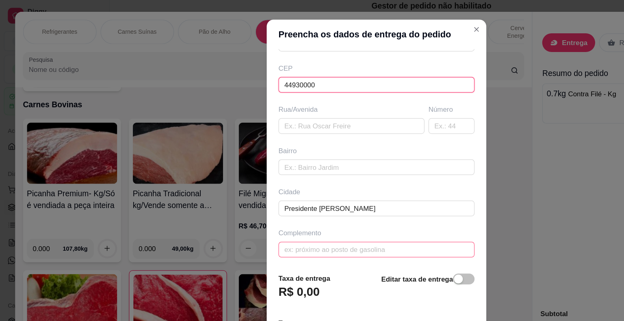
type input "44930000"
drag, startPoint x: 266, startPoint y: 204, endPoint x: 300, endPoint y: 190, distance: 36.4
click at [266, 205] on input "text" at bounding box center [312, 206] width 162 height 13
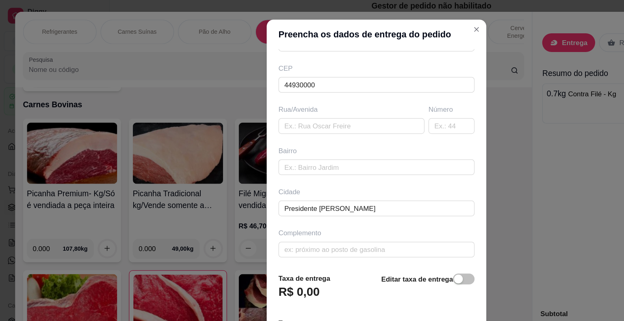
click at [361, 124] on div "Bairro" at bounding box center [312, 125] width 162 height 8
drag, startPoint x: 348, startPoint y: 210, endPoint x: 376, endPoint y: 206, distance: 28.3
click at [348, 211] on input "text" at bounding box center [312, 206] width 162 height 13
type input "S"
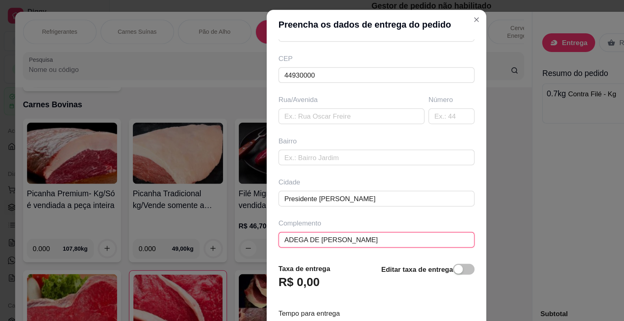
scroll to position [10, 0]
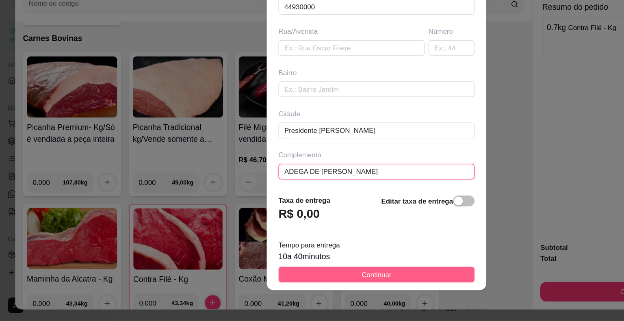
type input "ADEGA DE [PERSON_NAME]"
click at [300, 282] on span "Continuar" at bounding box center [312, 282] width 25 height 9
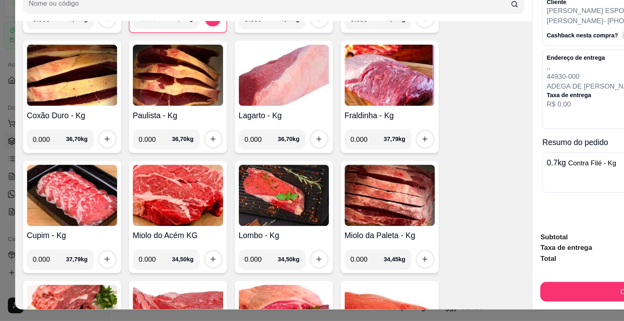
scroll to position [19, 0]
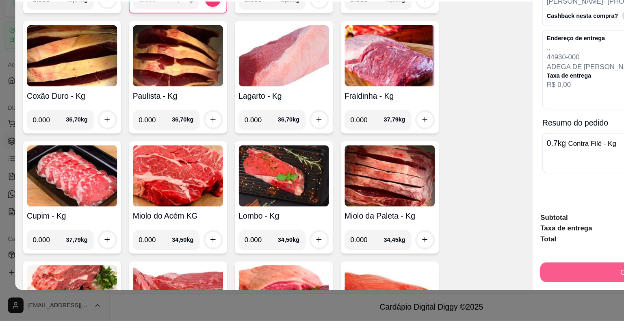
click at [500, 272] on button "Continuar" at bounding box center [526, 280] width 157 height 16
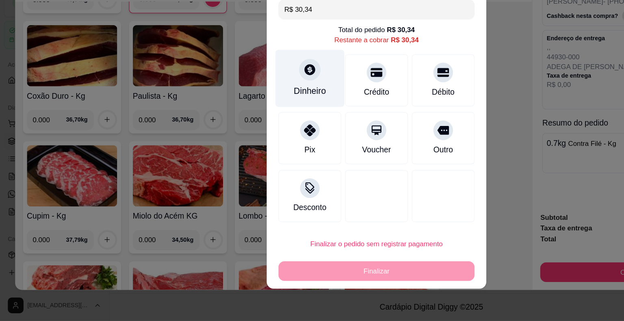
click at [258, 110] on icon at bounding box center [256, 112] width 9 height 9
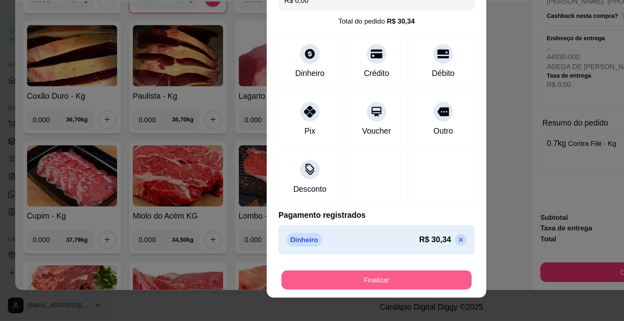
click at [309, 285] on button "Finalizar" at bounding box center [312, 287] width 158 height 16
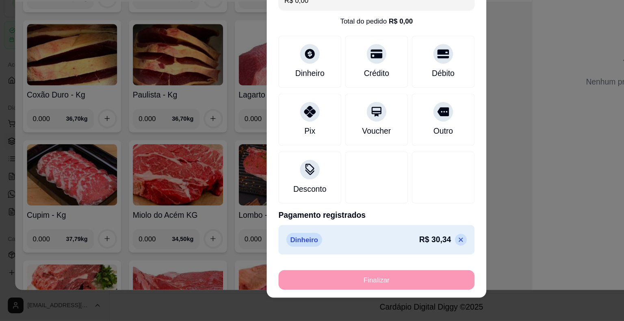
type input "-R$ 30,34"
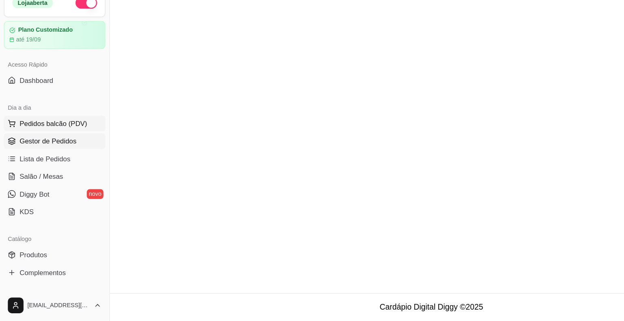
click at [49, 154] on span "Pedidos balcão (PDV)" at bounding box center [44, 157] width 56 height 8
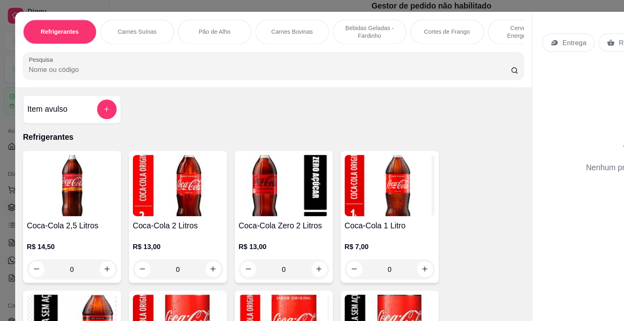
click at [242, 24] on p "Carnes Bovinas" at bounding box center [242, 26] width 35 height 6
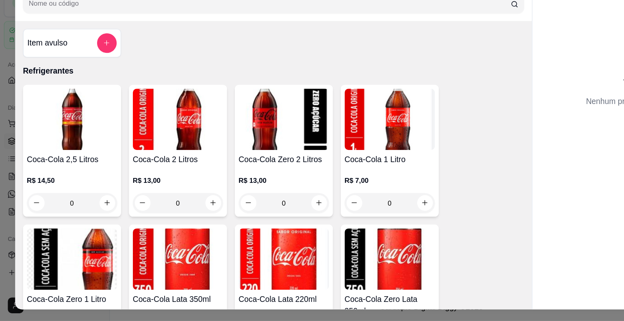
scroll to position [19, 0]
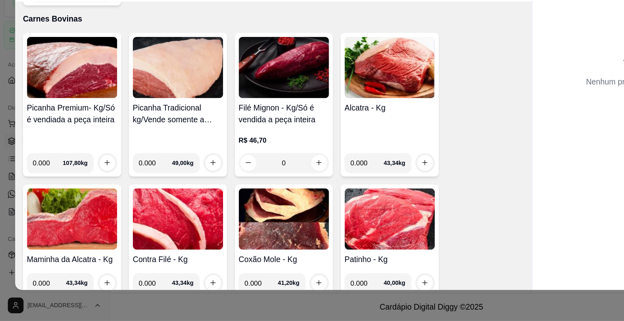
click at [311, 107] on img at bounding box center [323, 110] width 75 height 51
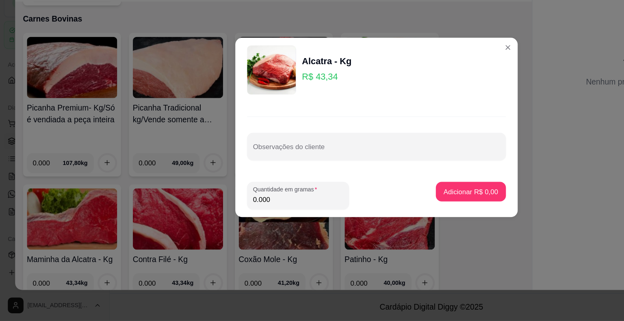
drag, startPoint x: 236, startPoint y: 222, endPoint x: 229, endPoint y: 222, distance: 6.5
click at [230, 222] on input "0.000" at bounding box center [247, 220] width 75 height 8
type input "1.000"
click at [379, 216] on p "Adicionar R$ 43,34" at bounding box center [388, 214] width 47 height 8
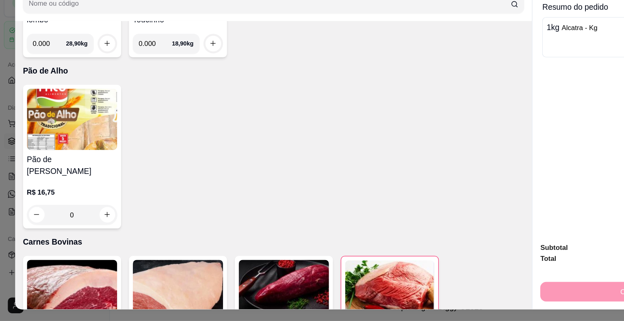
scroll to position [869, 0]
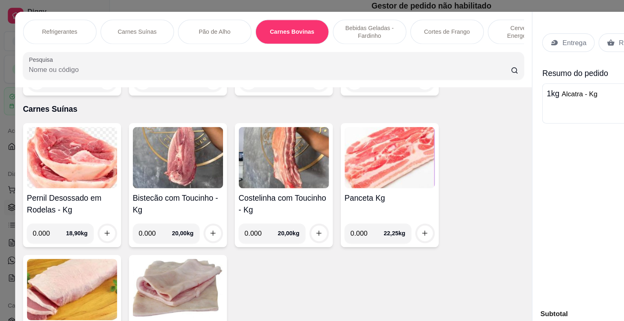
click at [474, 35] on p "Entrega" at bounding box center [476, 35] width 20 height 8
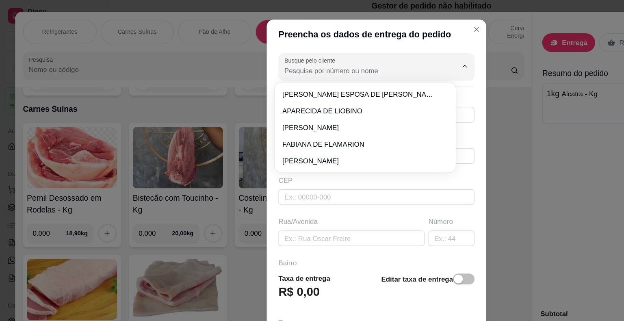
click at [312, 56] on input "Busque pelo cliente" at bounding box center [301, 58] width 130 height 8
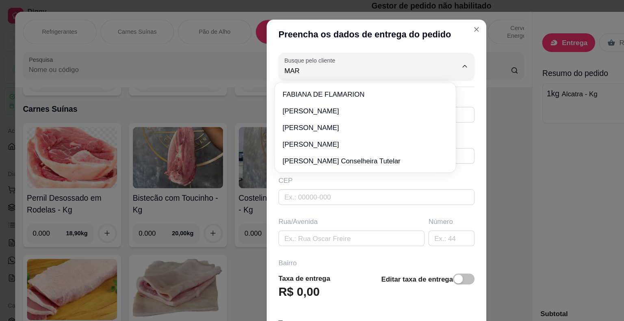
type input "MARC"
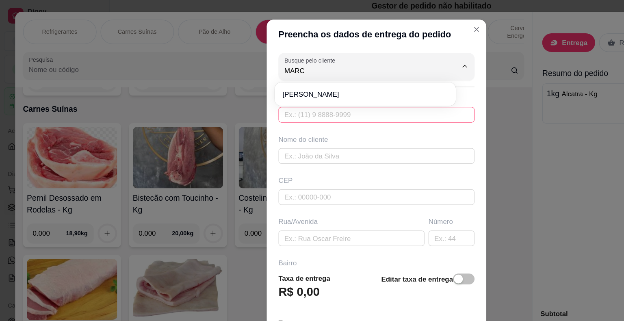
click at [374, 93] on input "text" at bounding box center [312, 95] width 162 height 13
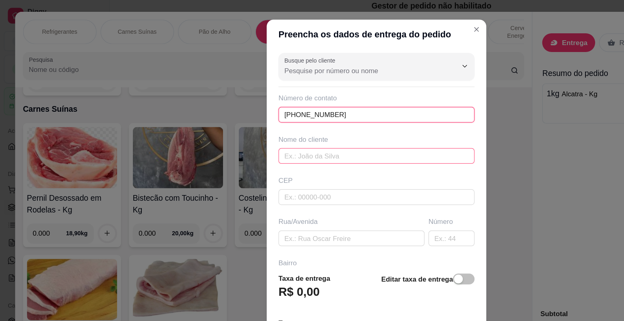
type input "[PHONE_NUMBER]"
click at [261, 127] on input "text" at bounding box center [312, 129] width 162 height 13
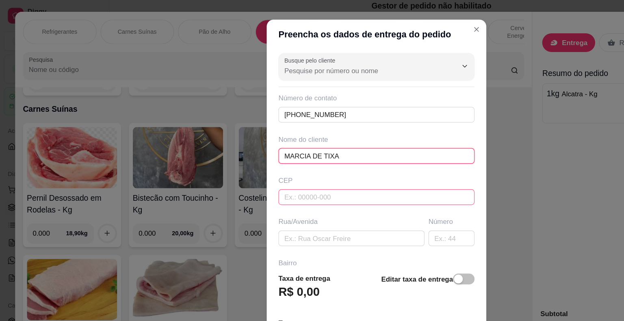
type input "MARCIA DE TIXA"
click at [311, 163] on input "text" at bounding box center [312, 163] width 162 height 13
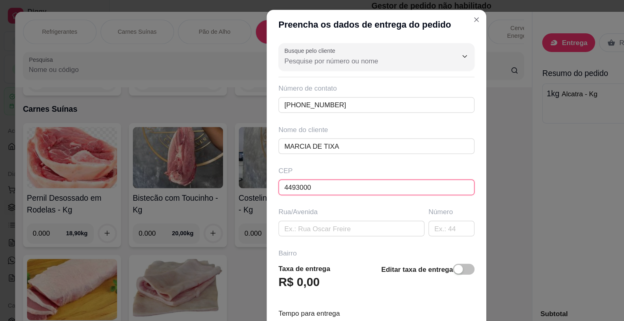
scroll to position [10, 0]
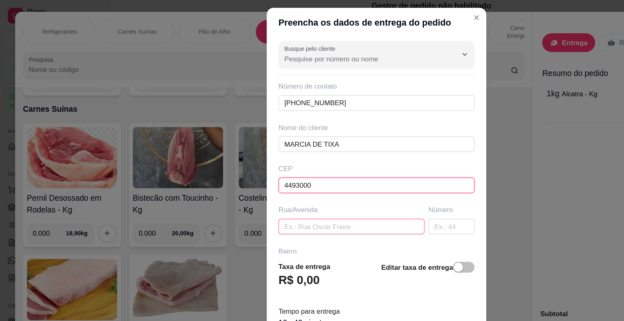
type input "4493000"
click at [248, 185] on input "text" at bounding box center [291, 187] width 121 height 13
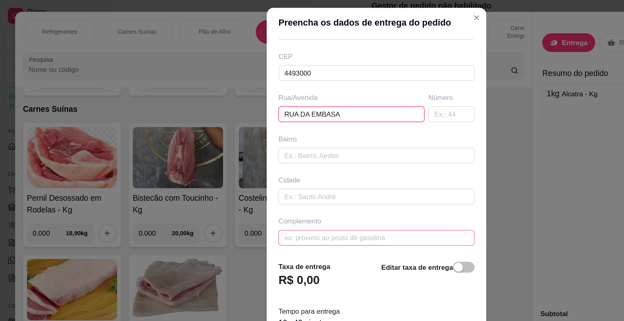
type input "RUA DA EMBASA"
click at [280, 201] on input "text" at bounding box center [312, 197] width 162 height 13
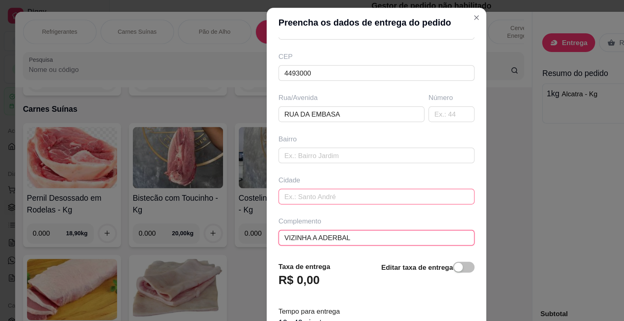
type input "VIZINHA A ADERBAL"
click at [303, 165] on input "text" at bounding box center [312, 162] width 162 height 13
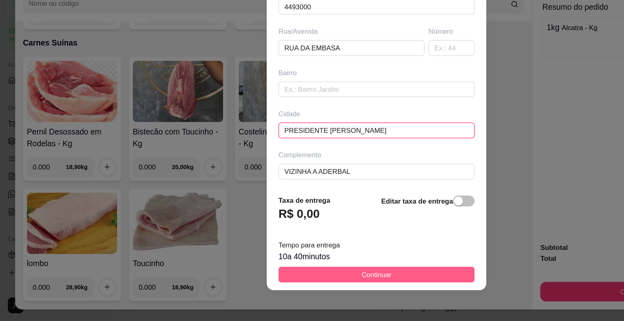
type input "PRESIDENTE [PERSON_NAME]"
click at [325, 286] on button "Continuar" at bounding box center [312, 282] width 162 height 13
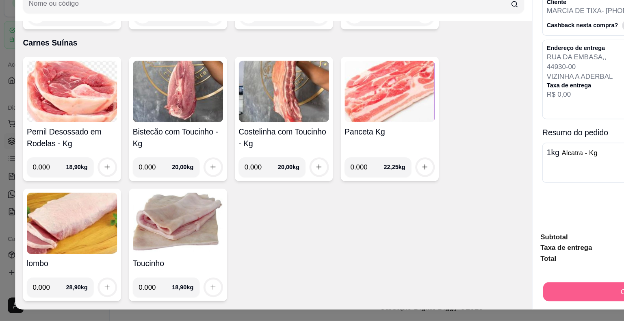
click at [465, 290] on button "Continuar" at bounding box center [526, 297] width 152 height 16
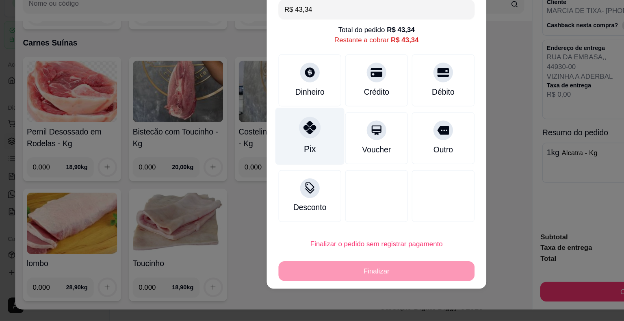
click at [253, 169] on div "Pix" at bounding box center [256, 168] width 57 height 48
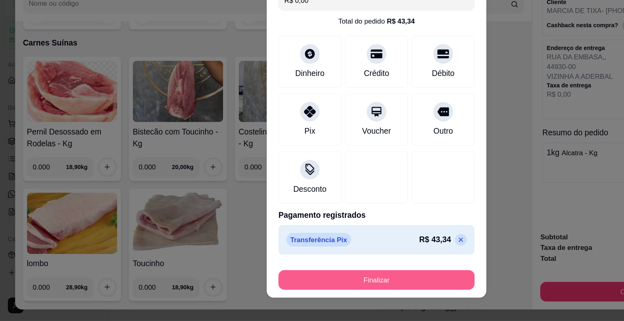
click at [280, 290] on button "Finalizar" at bounding box center [312, 287] width 162 height 16
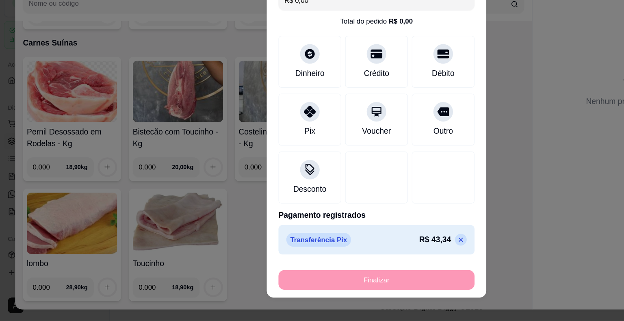
type input "-R$ 43,34"
